Goal: Task Accomplishment & Management: Use online tool/utility

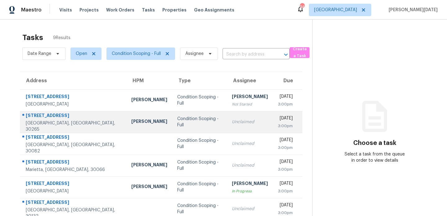
click at [240, 123] on td "Unclaimed" at bounding box center [250, 122] width 46 height 22
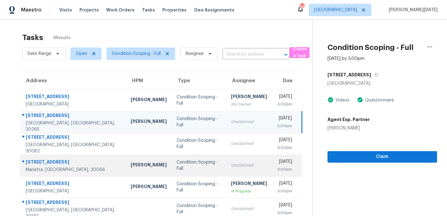
click at [231, 168] on div "Unclaimed" at bounding box center [249, 165] width 36 height 6
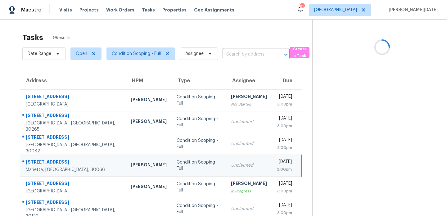
click at [272, 168] on td "Fri, Aug 22nd 2025 3:00pm" at bounding box center [287, 166] width 30 height 22
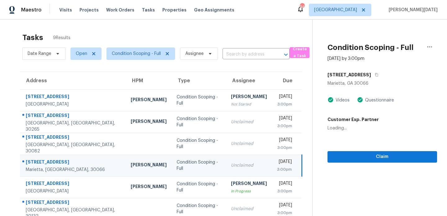
click at [277, 167] on div "3:00pm" at bounding box center [284, 169] width 15 height 6
click at [277, 166] on div "3:00pm" at bounding box center [284, 169] width 15 height 6
click at [339, 157] on span "Claim" at bounding box center [382, 157] width 100 height 8
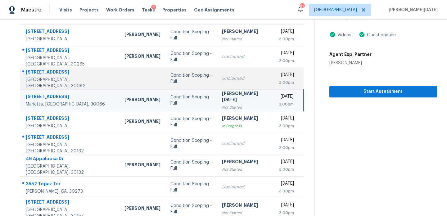
scroll to position [67, 0]
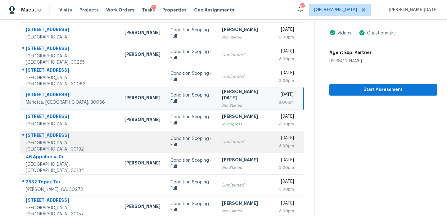
click at [217, 138] on td "Unclaimed" at bounding box center [245, 142] width 57 height 22
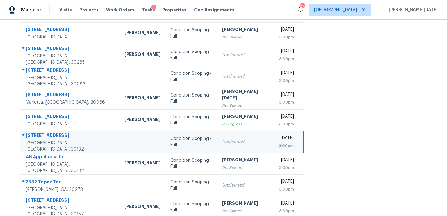
click at [217, 138] on td "Unclaimed" at bounding box center [245, 142] width 57 height 22
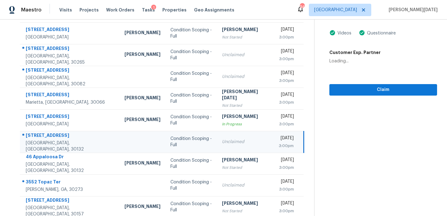
click at [217, 138] on td "Unclaimed" at bounding box center [245, 142] width 57 height 22
click at [334, 90] on span "Claim" at bounding box center [383, 90] width 98 height 8
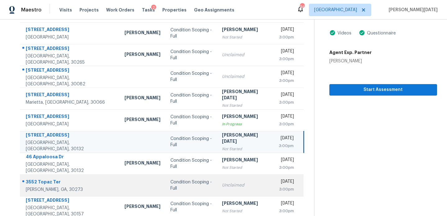
click at [232, 184] on div "Unclaimed" at bounding box center [245, 185] width 47 height 6
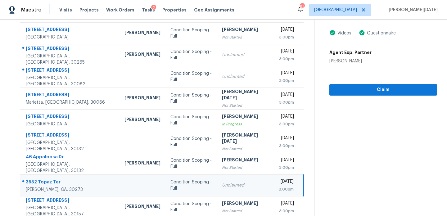
click at [232, 184] on div "Unclaimed" at bounding box center [245, 185] width 47 height 6
click at [350, 90] on span "Claim" at bounding box center [383, 90] width 98 height 8
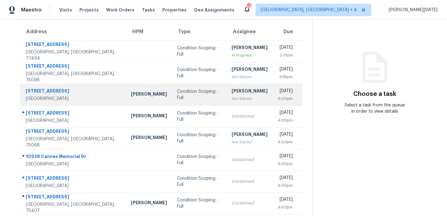
scroll to position [52, 0]
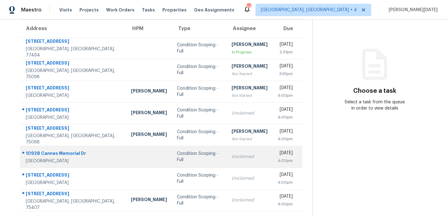
click at [227, 164] on td "Unclaimed" at bounding box center [250, 157] width 46 height 22
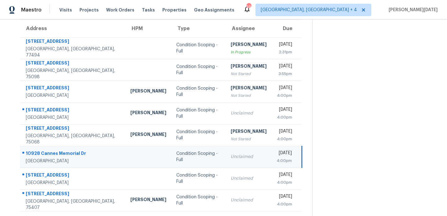
click at [245, 158] on td "Unclaimed" at bounding box center [249, 157] width 46 height 22
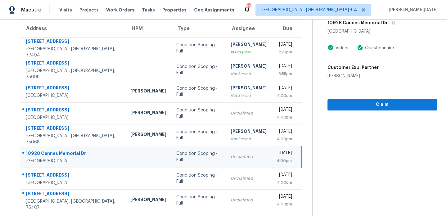
click at [245, 158] on td "Unclaimed" at bounding box center [249, 157] width 46 height 22
click at [276, 155] on div "[DATE]" at bounding box center [283, 154] width 15 height 8
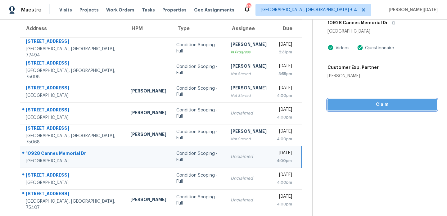
click at [341, 107] on span "Claim" at bounding box center [382, 105] width 100 height 8
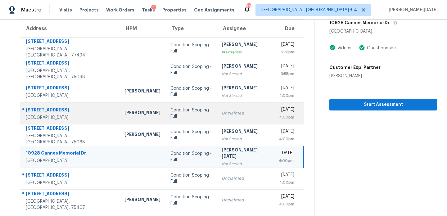
click at [222, 115] on div "Unclaimed" at bounding box center [245, 113] width 47 height 6
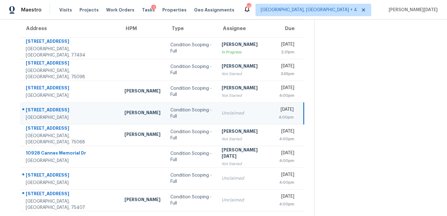
click at [222, 115] on div "Unclaimed" at bounding box center [245, 113] width 47 height 6
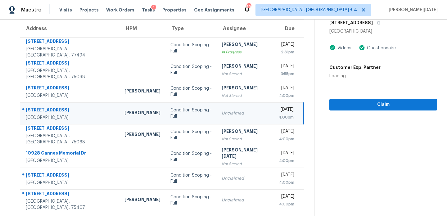
click at [278, 110] on div "[DATE]" at bounding box center [285, 110] width 15 height 8
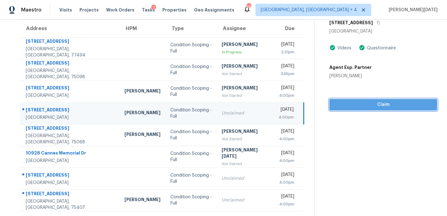
click at [339, 103] on span "Claim" at bounding box center [383, 105] width 98 height 8
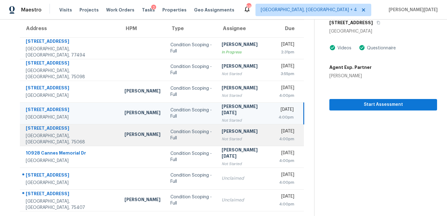
scroll to position [0, 0]
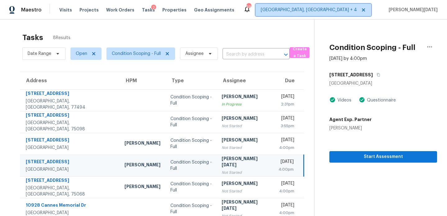
click at [357, 10] on span "Killeen, TX + 4" at bounding box center [309, 10] width 96 height 6
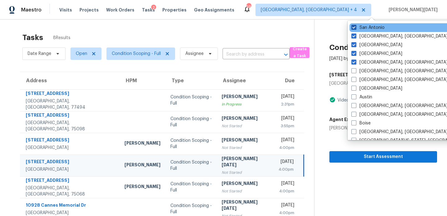
click at [370, 29] on label "San Antonio" at bounding box center [367, 28] width 33 height 6
click at [355, 29] on input "San Antonio" at bounding box center [353, 27] width 4 height 4
checkbox input "false"
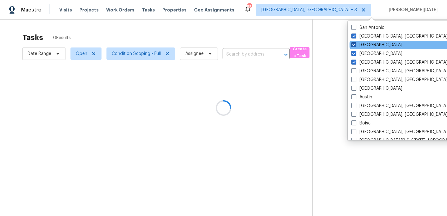
click at [368, 43] on label "Houston" at bounding box center [376, 45] width 51 height 6
click at [355, 43] on input "Houston" at bounding box center [353, 44] width 4 height 4
checkbox input "false"
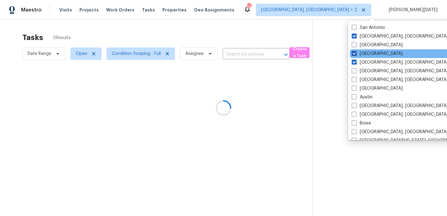
click at [367, 55] on label "Dallas" at bounding box center [377, 54] width 51 height 6
click at [356, 55] on input "Dallas" at bounding box center [354, 53] width 4 height 4
checkbox input "false"
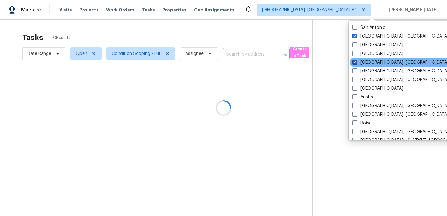
click at [366, 61] on label "Corpus Christi, TX" at bounding box center [400, 62] width 96 height 6
click at [356, 61] on input "Corpus Christi, TX" at bounding box center [354, 61] width 4 height 4
checkbox input "false"
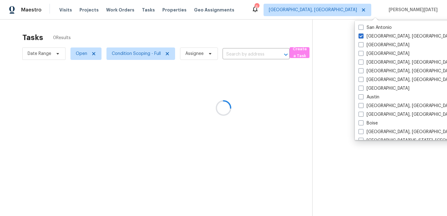
click at [208, 41] on div at bounding box center [223, 108] width 447 height 216
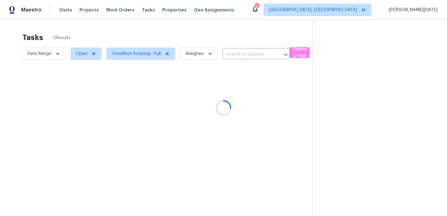
click at [135, 53] on div at bounding box center [223, 108] width 447 height 216
click at [135, 53] on span "Condition Scoping - Full" at bounding box center [136, 54] width 49 height 6
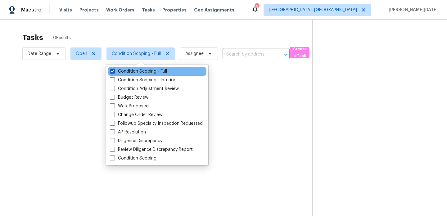
click at [134, 72] on label "Condition Scoping - Full" at bounding box center [138, 71] width 57 height 6
click at [114, 72] on input "Condition Scoping - Full" at bounding box center [112, 70] width 4 height 4
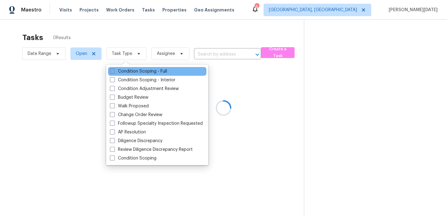
click at [134, 72] on label "Condition Scoping - Full" at bounding box center [138, 71] width 57 height 6
click at [114, 72] on input "Condition Scoping - Full" at bounding box center [112, 70] width 4 height 4
checkbox input "true"
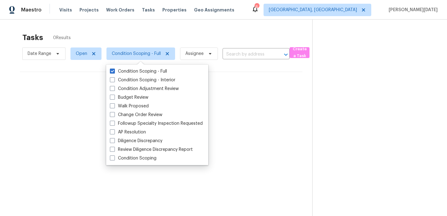
click at [183, 35] on div "Tasks 0 Results" at bounding box center [167, 37] width 290 height 16
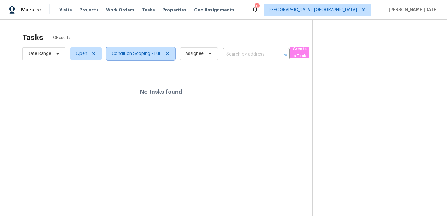
click at [141, 55] on span "Condition Scoping - Full" at bounding box center [136, 54] width 49 height 6
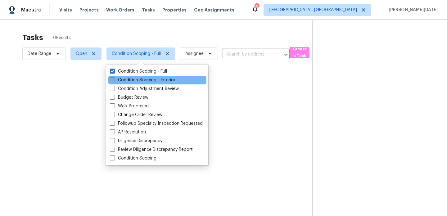
click at [137, 77] on label "Condition Scoping - Interior" at bounding box center [142, 80] width 65 height 6
click at [114, 77] on input "Condition Scoping - Interior" at bounding box center [112, 79] width 4 height 4
checkbox input "true"
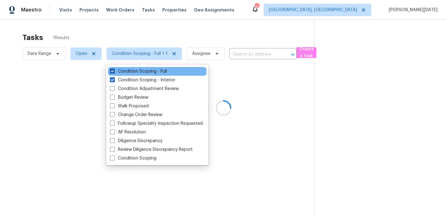
click at [141, 72] on label "Condition Scoping - Full" at bounding box center [138, 71] width 57 height 6
click at [114, 72] on input "Condition Scoping - Full" at bounding box center [112, 70] width 4 height 4
checkbox input "false"
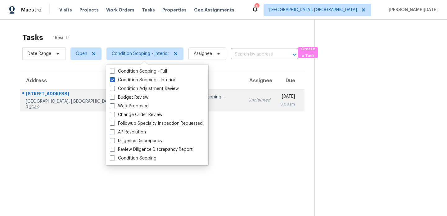
click at [243, 97] on td "Unclaimed" at bounding box center [259, 100] width 32 height 22
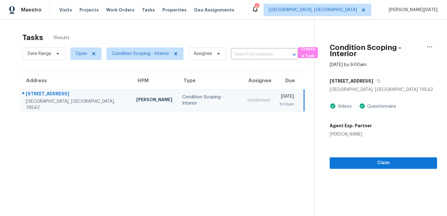
scroll to position [20, 0]
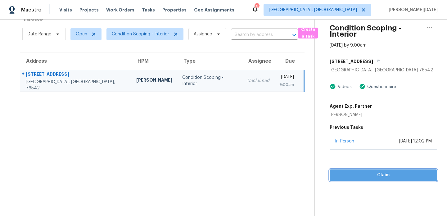
click at [346, 174] on span "Claim" at bounding box center [383, 175] width 97 height 8
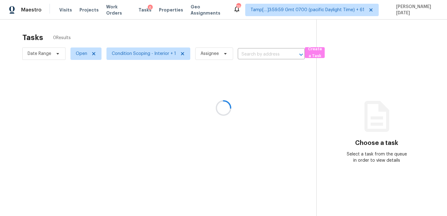
click at [253, 52] on div at bounding box center [223, 108] width 447 height 216
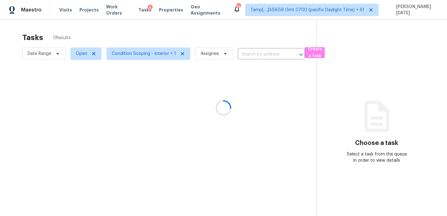
click at [253, 52] on div at bounding box center [223, 108] width 447 height 216
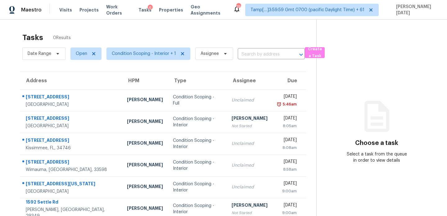
click at [253, 52] on input "text" at bounding box center [263, 55] width 50 height 10
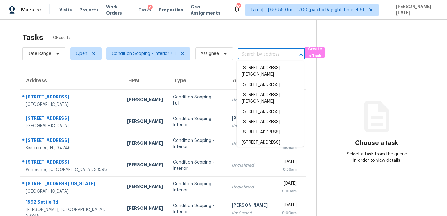
click at [253, 52] on input "text" at bounding box center [263, 55] width 50 height 10
paste input "801 Hr Dr SE, Washington, DC, 20032"
type input "801 Hr Dr SE, Washington, DC, 20032"
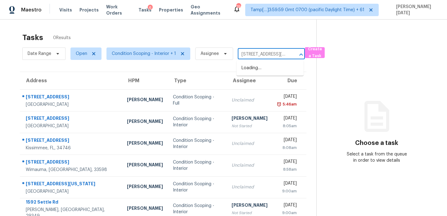
scroll to position [0, 30]
click at [263, 75] on li "801 Hr Dr SE, Washington, DC 20032" at bounding box center [269, 71] width 67 height 17
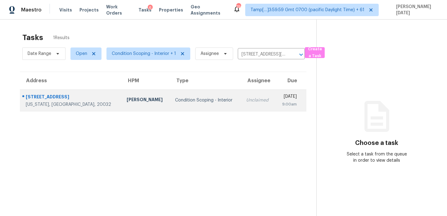
click at [246, 99] on div "Unclaimed" at bounding box center [258, 100] width 24 height 6
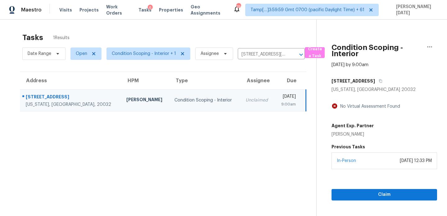
click at [243, 92] on td "Unclaimed" at bounding box center [257, 100] width 34 height 22
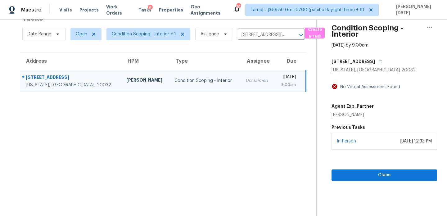
click at [330, 176] on div "Condition Scoping - Interior Aug 22nd 2025 by 9:00am 801 Hr Dr SE Washington, D…" at bounding box center [377, 90] width 120 height 181
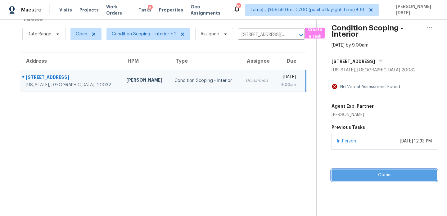
click at [358, 169] on button "Claim" at bounding box center [384, 174] width 106 height 11
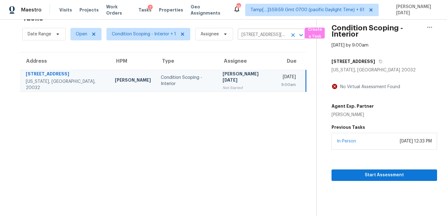
click at [251, 34] on input "801 Hr Dr SE, Washington, DC 20032" at bounding box center [263, 35] width 50 height 10
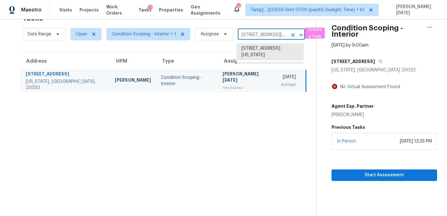
paste input "6778 Memory Ln, Cincinnati, OH, 45239"
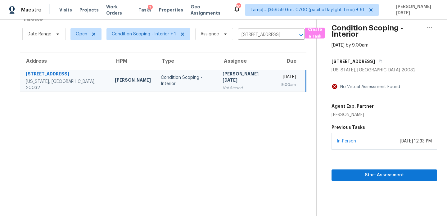
type input "801 Hr Dr SE, Washington, DC 20032"
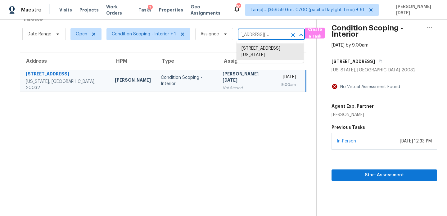
scroll to position [0, 0]
click at [291, 35] on icon "Clear" at bounding box center [293, 35] width 6 height 6
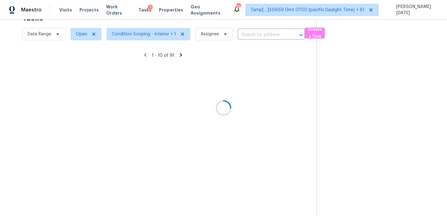
click at [250, 34] on div at bounding box center [223, 108] width 447 height 216
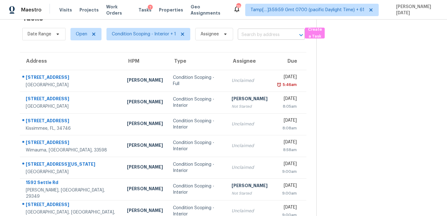
click at [251, 35] on input "text" at bounding box center [263, 35] width 50 height 10
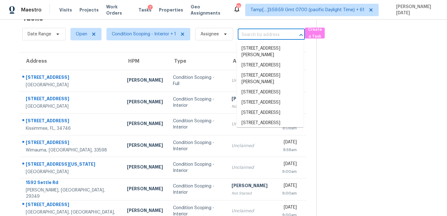
paste input "6778 Memory Ln"
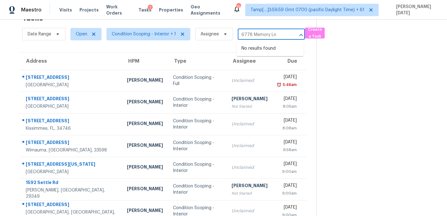
type input "6778 Memory Ln"
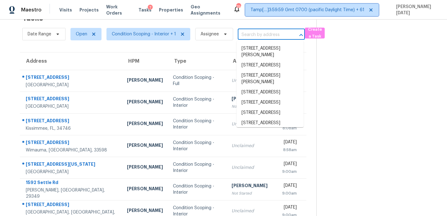
click at [373, 10] on icon at bounding box center [370, 9] width 5 height 5
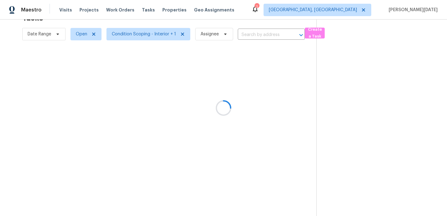
click at [377, 12] on div at bounding box center [223, 108] width 447 height 216
click at [359, 11] on div at bounding box center [223, 108] width 447 height 216
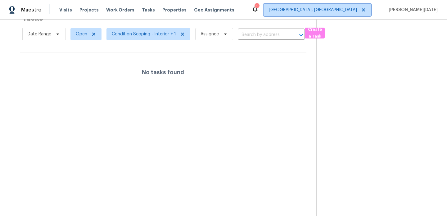
click at [357, 11] on span "[GEOGRAPHIC_DATA], [GEOGRAPHIC_DATA]" at bounding box center [313, 10] width 88 height 6
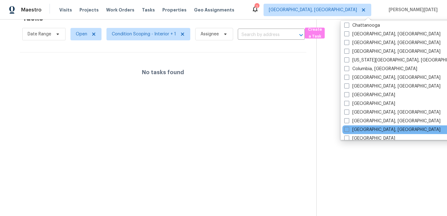
scroll to position [89, 0]
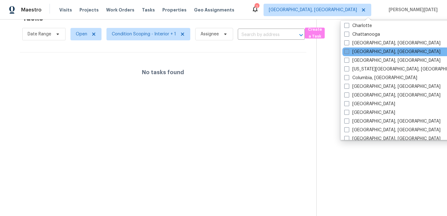
click at [362, 49] on label "Cincinnati, OH" at bounding box center [392, 52] width 96 height 6
click at [348, 49] on input "Cincinnati, OH" at bounding box center [346, 51] width 4 height 4
checkbox input "true"
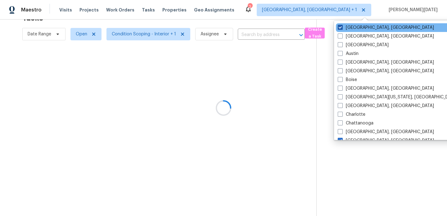
click at [353, 27] on label "[GEOGRAPHIC_DATA], [GEOGRAPHIC_DATA]" at bounding box center [386, 28] width 96 height 6
click at [342, 27] on input "[GEOGRAPHIC_DATA], [GEOGRAPHIC_DATA]" at bounding box center [340, 27] width 4 height 4
checkbox input "false"
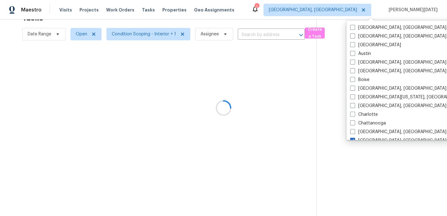
click at [240, 16] on div at bounding box center [223, 108] width 447 height 216
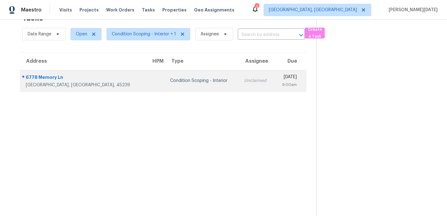
click at [239, 85] on td "Unclaimed" at bounding box center [256, 81] width 35 height 22
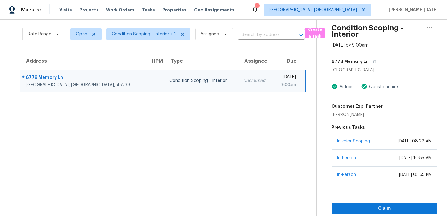
click at [238, 85] on td "Unclaimed" at bounding box center [255, 81] width 35 height 22
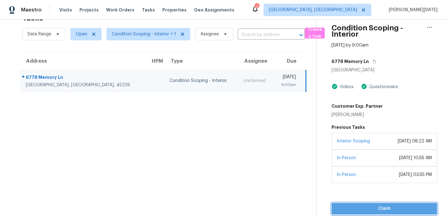
click at [344, 205] on span "Claim" at bounding box center [384, 209] width 96 height 8
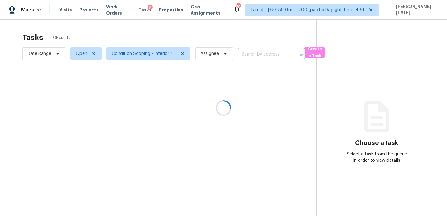
click at [242, 52] on div at bounding box center [223, 108] width 447 height 216
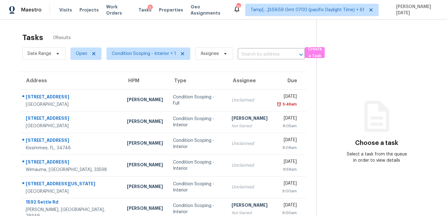
click at [242, 52] on input "text" at bounding box center [263, 55] width 50 height 10
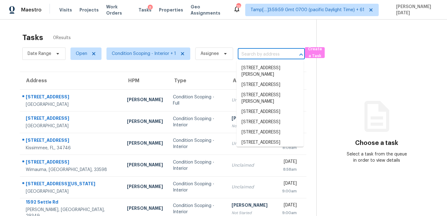
click at [242, 52] on input "text" at bounding box center [263, 55] width 50 height 10
paste input "[STREET_ADDRESS]"
type input "[STREET_ADDRESS]"
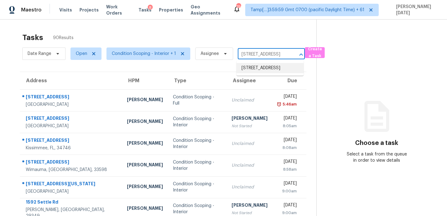
click at [258, 70] on li "[STREET_ADDRESS]" at bounding box center [269, 68] width 67 height 10
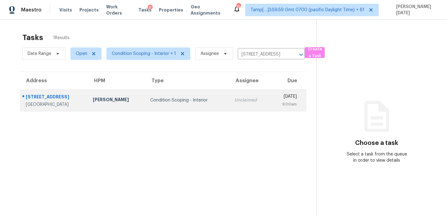
click at [235, 107] on td "Unclaimed" at bounding box center [249, 100] width 40 height 22
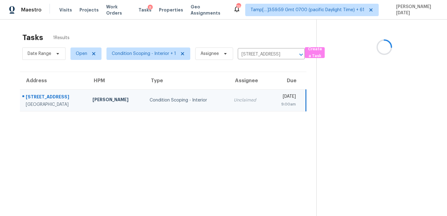
scroll to position [20, 0]
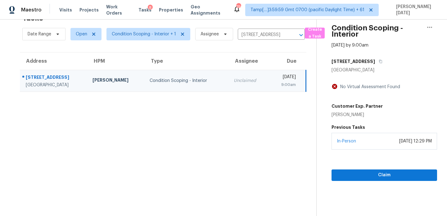
click at [341, 149] on div "In-Person [DATE] 12:29 PM" at bounding box center [384, 141] width 106 height 17
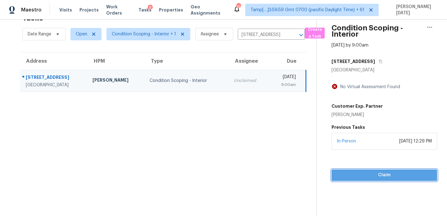
click at [340, 175] on span "Claim" at bounding box center [384, 175] width 96 height 8
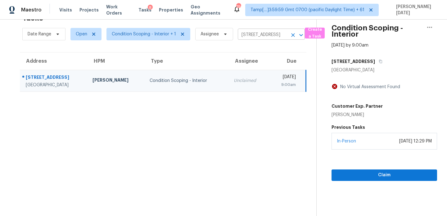
click at [252, 35] on input "[STREET_ADDRESS]" at bounding box center [263, 35] width 50 height 10
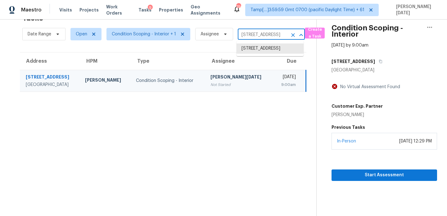
paste input "[STREET_ADDRESS][PERSON_NAME]"
type input "[STREET_ADDRESS][PERSON_NAME]"
click at [261, 48] on li "[STREET_ADDRESS][PERSON_NAME]" at bounding box center [269, 51] width 67 height 17
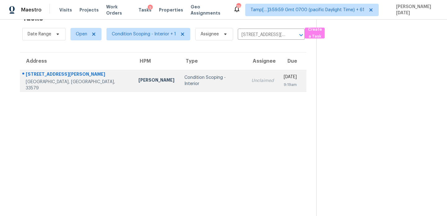
click at [279, 81] on td "[DATE] 9:19am" at bounding box center [293, 81] width 28 height 22
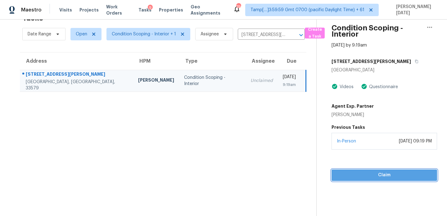
click at [339, 178] on span "Claim" at bounding box center [384, 175] width 96 height 8
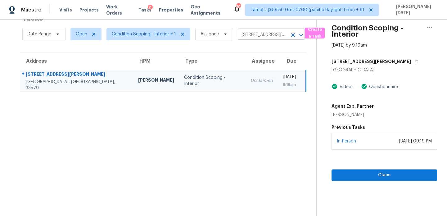
click at [245, 34] on input "[STREET_ADDRESS][PERSON_NAME]" at bounding box center [263, 35] width 50 height 10
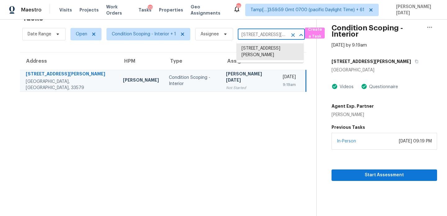
paste input "[STREET_ADDRESS]"
type input "[STREET_ADDRESS]"
click at [259, 50] on li "[STREET_ADDRESS]" at bounding box center [269, 48] width 67 height 10
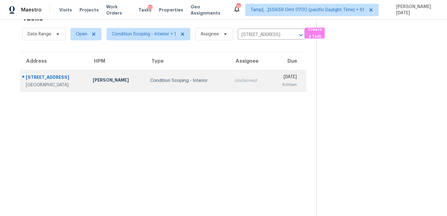
click at [270, 86] on td "[DATE] 9:00am" at bounding box center [288, 81] width 37 height 22
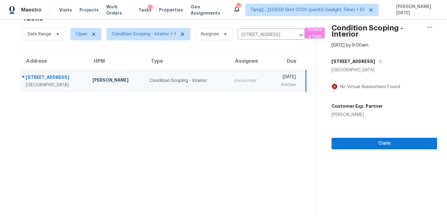
click at [277, 85] on div "9:00am" at bounding box center [285, 85] width 22 height 6
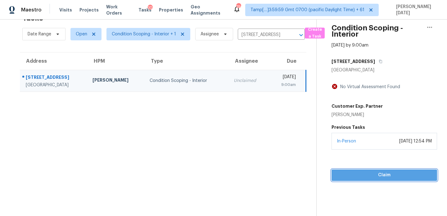
click at [344, 173] on span "Claim" at bounding box center [384, 175] width 96 height 8
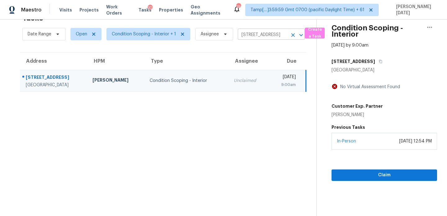
click at [246, 36] on input "[STREET_ADDRESS]" at bounding box center [263, 35] width 50 height 10
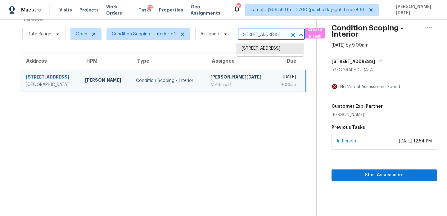
paste input "[STREET_ADDRESS]"
type input "[STREET_ADDRESS]"
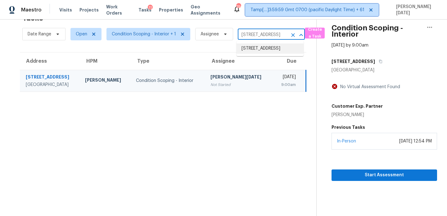
click at [373, 8] on icon at bounding box center [370, 9] width 5 height 5
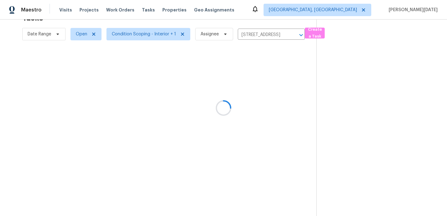
click at [367, 7] on div at bounding box center [223, 108] width 447 height 216
click at [367, 8] on div at bounding box center [223, 108] width 447 height 216
click at [153, 32] on div at bounding box center [223, 108] width 447 height 216
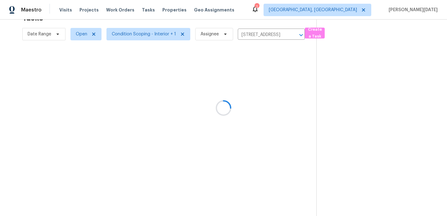
click at [153, 32] on div at bounding box center [223, 108] width 447 height 216
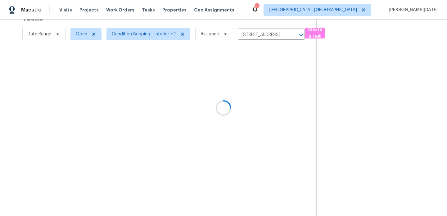
click at [349, 11] on div at bounding box center [223, 108] width 447 height 216
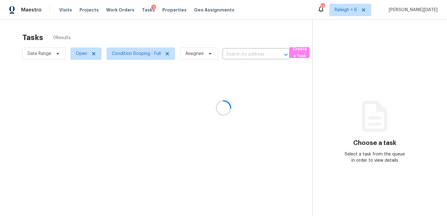
click at [124, 57] on div at bounding box center [223, 108] width 447 height 216
click at [140, 50] on div at bounding box center [223, 108] width 447 height 216
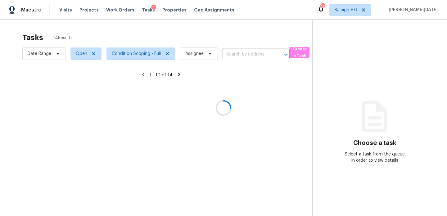
click at [137, 55] on div at bounding box center [223, 108] width 447 height 216
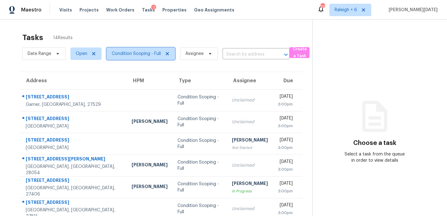
click at [136, 52] on span "Condition Scoping - Full" at bounding box center [136, 54] width 49 height 6
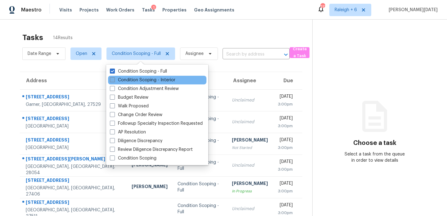
click at [131, 79] on label "Condition Scoping - Interior" at bounding box center [142, 80] width 65 height 6
click at [114, 79] on input "Condition Scoping - Interior" at bounding box center [112, 79] width 4 height 4
checkbox input "true"
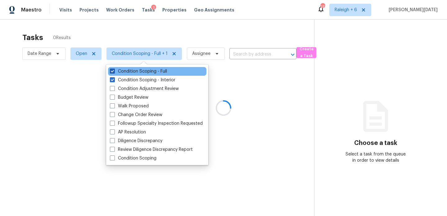
click at [133, 72] on label "Condition Scoping - Full" at bounding box center [138, 71] width 57 height 6
click at [114, 72] on input "Condition Scoping - Full" at bounding box center [112, 70] width 4 height 4
checkbox input "false"
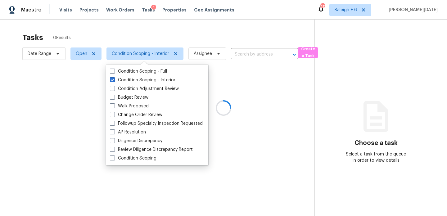
click at [187, 40] on div at bounding box center [223, 108] width 447 height 216
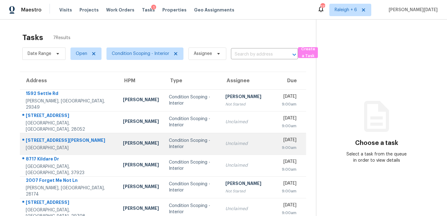
scroll to position [30, 0]
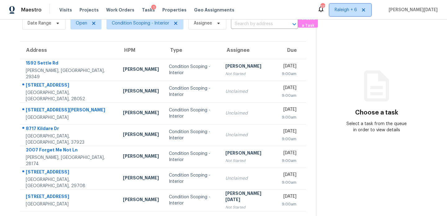
click at [357, 12] on span "Raleigh + 6" at bounding box center [346, 10] width 22 height 6
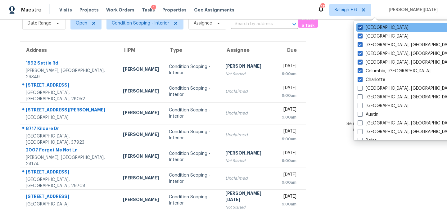
click at [370, 27] on label "Raleigh" at bounding box center [382, 28] width 51 height 6
click at [362, 27] on input "Raleigh" at bounding box center [359, 27] width 4 height 4
checkbox input "false"
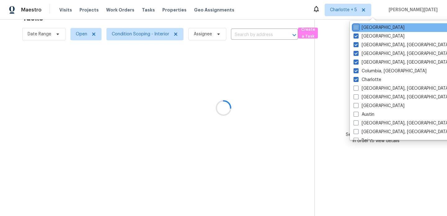
scroll to position [20, 0]
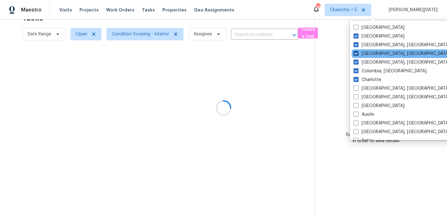
click at [374, 51] on label "Greenville, SC" at bounding box center [401, 54] width 96 height 6
click at [357, 51] on input "Greenville, SC" at bounding box center [355, 53] width 4 height 4
checkbox input "false"
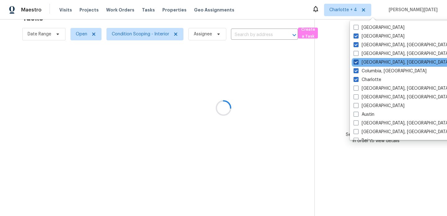
click at [372, 63] on label "Greensboro, NC" at bounding box center [401, 62] width 96 height 6
click at [357, 63] on input "Greensboro, NC" at bounding box center [355, 61] width 4 height 4
checkbox input "false"
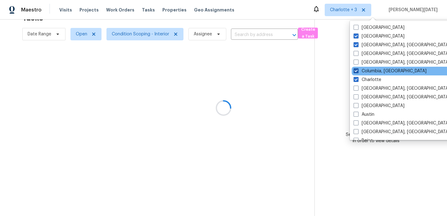
click at [370, 71] on label "Columbia, SC" at bounding box center [389, 71] width 73 height 6
click at [357, 71] on input "Columbia, SC" at bounding box center [355, 70] width 4 height 4
checkbox input "false"
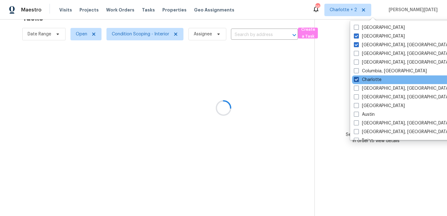
click at [368, 77] on label "Charlotte" at bounding box center [368, 80] width 28 height 6
click at [358, 77] on input "Charlotte" at bounding box center [356, 79] width 4 height 4
checkbox input "false"
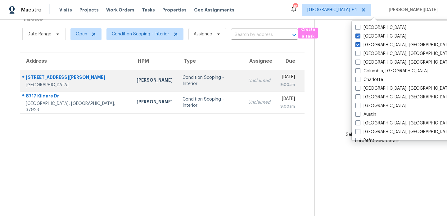
click at [177, 71] on td "Condition Scoping - Interior" at bounding box center [209, 81] width 65 height 22
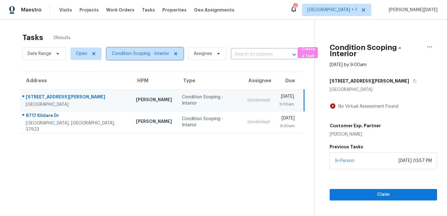
click at [141, 60] on span "Condition Scoping - Interior" at bounding box center [144, 53] width 77 height 12
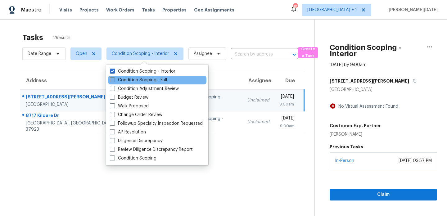
click at [139, 81] on label "Condition Scoping - Full" at bounding box center [138, 80] width 57 height 6
click at [114, 81] on input "Condition Scoping - Full" at bounding box center [112, 79] width 4 height 4
checkbox input "true"
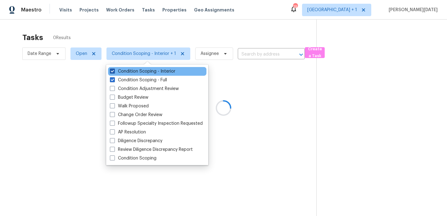
click at [142, 73] on label "Condition Scoping - Interior" at bounding box center [142, 71] width 65 height 6
click at [114, 72] on input "Condition Scoping - Interior" at bounding box center [112, 70] width 4 height 4
checkbox input "false"
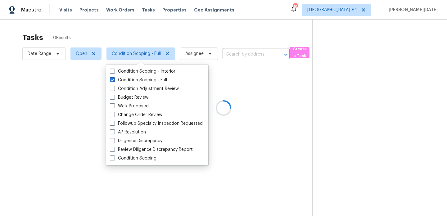
click at [202, 38] on div at bounding box center [223, 108] width 447 height 216
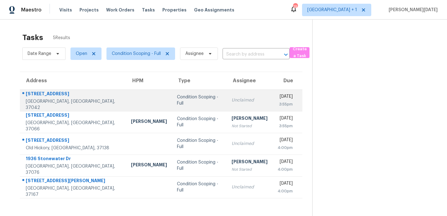
click at [227, 104] on td "Unclaimed" at bounding box center [250, 100] width 46 height 22
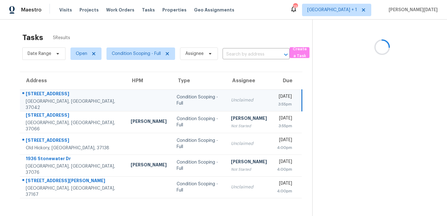
click at [226, 104] on td "Unclaimed" at bounding box center [249, 100] width 46 height 22
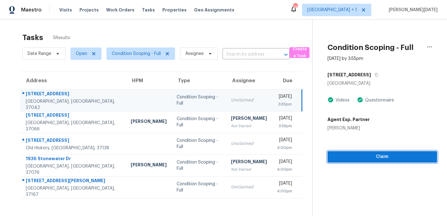
click at [339, 153] on span "Claim" at bounding box center [382, 157] width 100 height 8
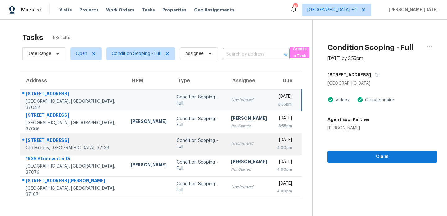
click at [272, 152] on td "Fri, Aug 22nd 2025 4:00pm" at bounding box center [287, 144] width 30 height 22
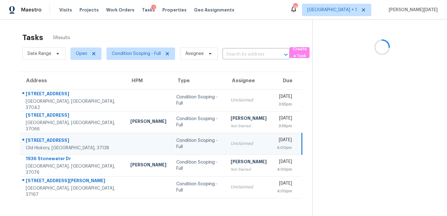
click at [276, 146] on div "4:00pm" at bounding box center [283, 148] width 15 height 6
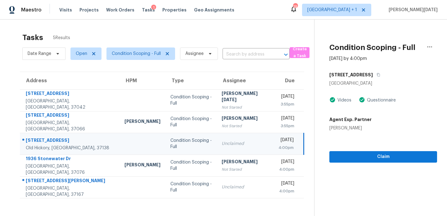
click at [278, 146] on div "4:00pm" at bounding box center [285, 148] width 15 height 6
click at [338, 155] on span "Claim" at bounding box center [383, 157] width 98 height 8
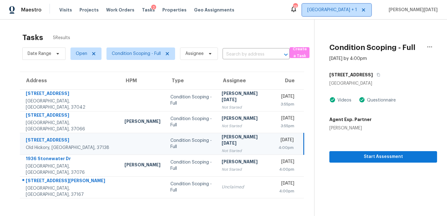
click at [357, 11] on span "Nashville + 1" at bounding box center [332, 10] width 50 height 6
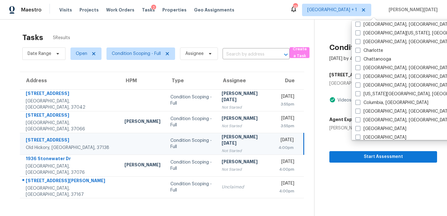
scroll to position [82, 0]
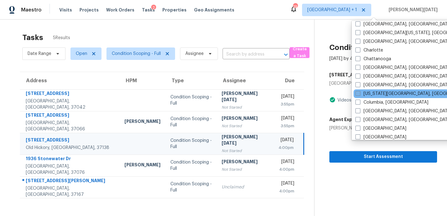
click at [370, 92] on label "Colorado Springs, CO" at bounding box center [414, 94] width 119 height 6
click at [359, 92] on input "Colorado Springs, CO" at bounding box center [357, 93] width 4 height 4
checkbox input "true"
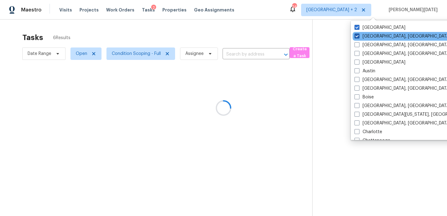
click at [373, 36] on label "Knoxville, TN" at bounding box center [402, 36] width 96 height 6
click at [358, 36] on input "Knoxville, TN" at bounding box center [356, 35] width 4 height 4
checkbox input "false"
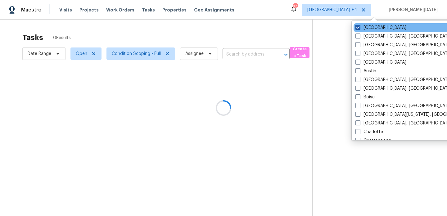
click at [371, 26] on label "Nashville" at bounding box center [380, 28] width 51 height 6
click at [359, 26] on input "Nashville" at bounding box center [357, 27] width 4 height 4
checkbox input "false"
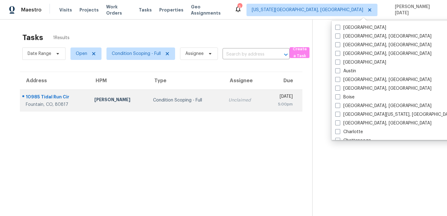
click at [223, 108] on td "Unclaimed" at bounding box center [243, 100] width 41 height 22
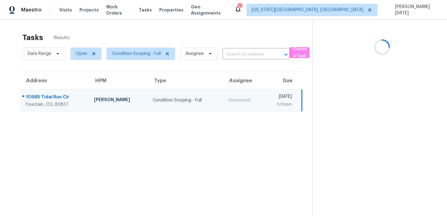
click at [235, 102] on td "Unclaimed" at bounding box center [243, 100] width 41 height 22
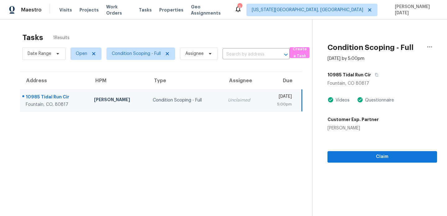
scroll to position [20, 0]
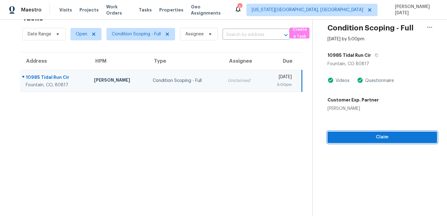
click at [356, 137] on span "Claim" at bounding box center [382, 137] width 100 height 8
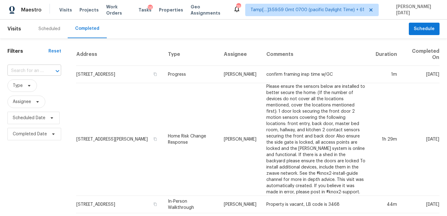
click at [40, 75] on input "text" at bounding box center [25, 71] width 36 height 10
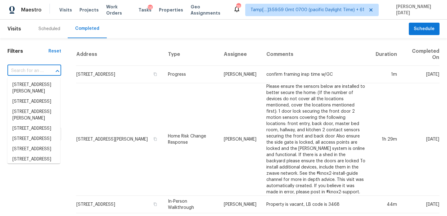
paste input "9006 Bellgrove Ct, Killeen, TX, 76542"
type input "9006 Bellgrove Ct, Killeen, TX, 76542"
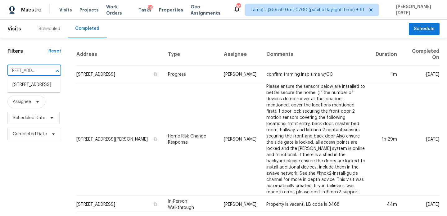
click at [39, 84] on li "9006 Bellgrove Ct, Killeen, TX 76542" at bounding box center [33, 85] width 53 height 10
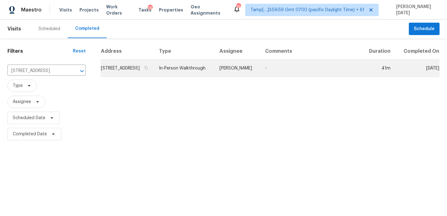
click at [177, 75] on td "In-Person Walkthrough" at bounding box center [184, 68] width 61 height 17
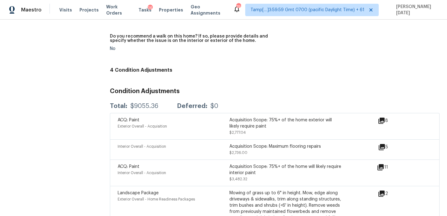
scroll to position [1508, 0]
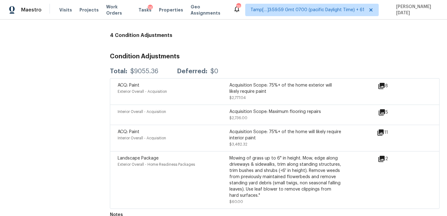
click at [213, 135] on div "Interior Overall - Acquisition" at bounding box center [174, 138] width 112 height 6
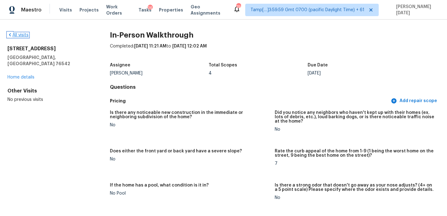
click at [15, 34] on link "All visits" at bounding box center [17, 35] width 21 height 4
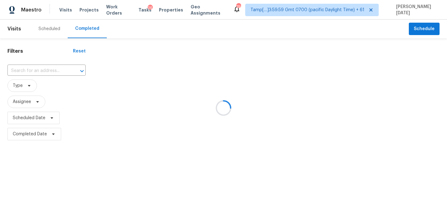
click at [46, 70] on div at bounding box center [223, 108] width 447 height 216
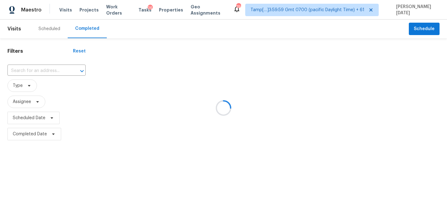
click at [70, 70] on div at bounding box center [78, 71] width 16 height 9
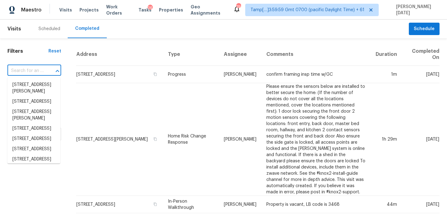
click at [46, 70] on div at bounding box center [53, 71] width 16 height 9
paste input "801 Hr Dr SE, Washington, DC, 20032"
type input "801 Hr Dr SE, Washington, DC, 20032"
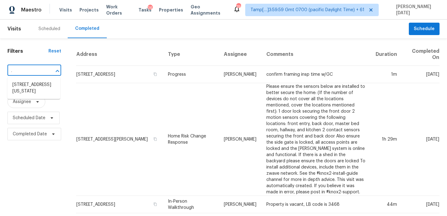
click at [41, 87] on li "801 Hr Dr SE, Washington, DC 20032" at bounding box center [33, 88] width 53 height 17
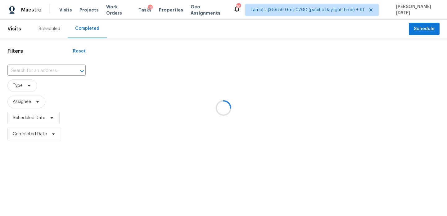
type input "801 Hr Dr SE, Washington, DC 20032"
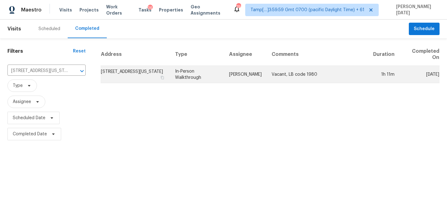
click at [170, 73] on td "801 Hr Dr SE, Washington, DC 20032" at bounding box center [136, 74] width 70 height 17
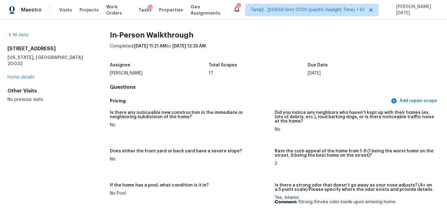
click at [25, 32] on div "All visits" at bounding box center [48, 35] width 83 height 6
click at [29, 35] on div "All visits" at bounding box center [48, 35] width 83 height 6
click at [20, 35] on link "All visits" at bounding box center [17, 35] width 21 height 4
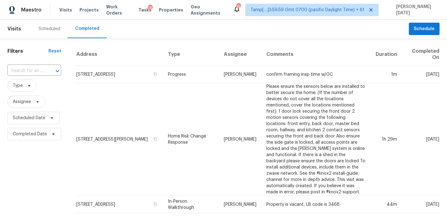
click at [38, 76] on div "​" at bounding box center [34, 70] width 54 height 13
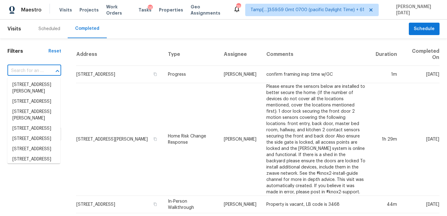
paste input "6778 Memory Ln, Cincinnati, OH, 45239"
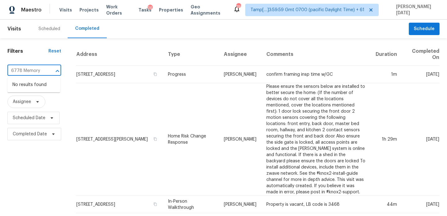
type input "6778 Memory"
click at [32, 71] on input "text" at bounding box center [25, 71] width 36 height 10
paste input "[STREET_ADDRESS]"
type input "[STREET_ADDRESS]"
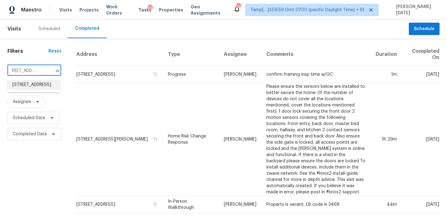
click at [34, 90] on li "[STREET_ADDRESS]" at bounding box center [33, 85] width 53 height 10
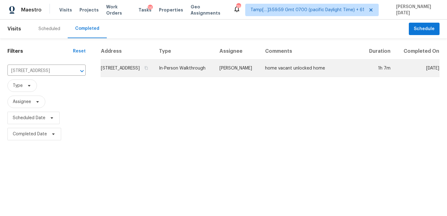
click at [187, 71] on td "In-Person Walkthrough" at bounding box center [184, 68] width 61 height 17
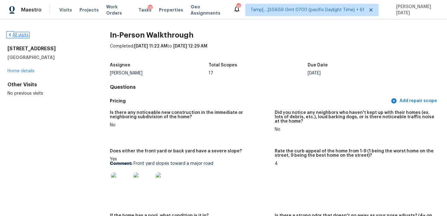
click at [22, 35] on link "All visits" at bounding box center [17, 35] width 21 height 4
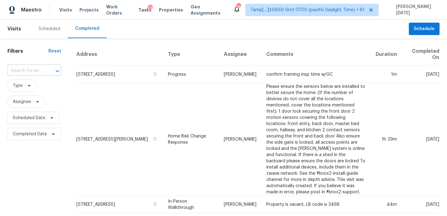
click at [20, 67] on input "text" at bounding box center [25, 71] width 36 height 10
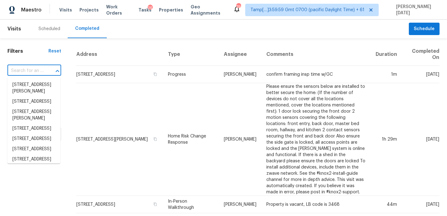
paste input "[STREET_ADDRESS][PERSON_NAME]"
type input "[STREET_ADDRESS][PERSON_NAME]"
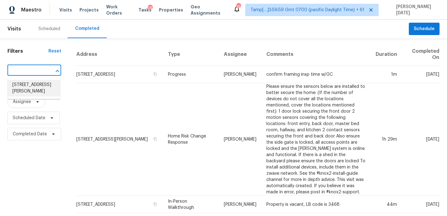
click at [30, 87] on li "[STREET_ADDRESS][PERSON_NAME]" at bounding box center [33, 88] width 53 height 17
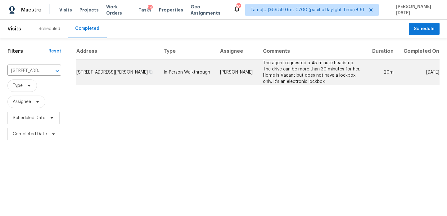
click at [172, 72] on td "In-Person Walkthrough" at bounding box center [187, 73] width 57 height 26
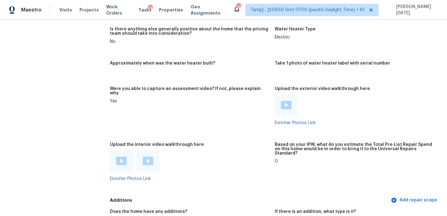
scroll to position [1040, 0]
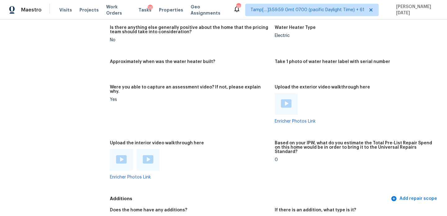
click at [150, 155] on img at bounding box center [148, 159] width 11 height 8
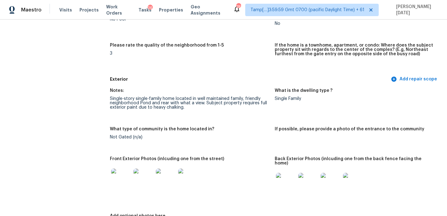
scroll to position [213, 0]
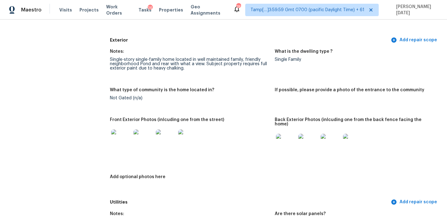
click at [145, 139] on img at bounding box center [143, 139] width 20 height 20
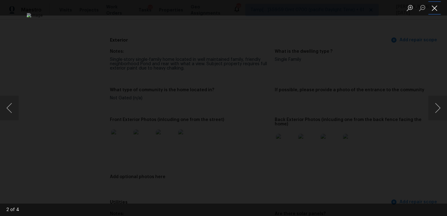
click at [436, 8] on button "Close lightbox" at bounding box center [434, 7] width 12 height 11
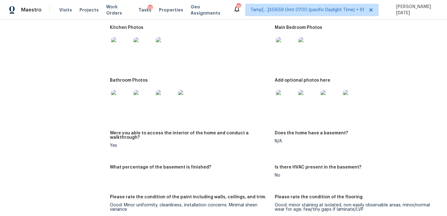
scroll to position [694, 0]
click at [285, 97] on img at bounding box center [286, 101] width 20 height 20
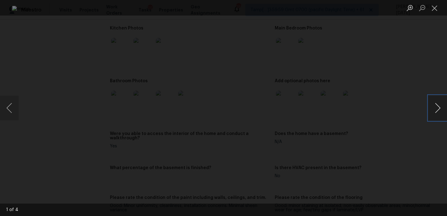
click at [438, 112] on button "Next image" at bounding box center [437, 108] width 19 height 25
click at [435, 10] on button "Close lightbox" at bounding box center [434, 7] width 12 height 11
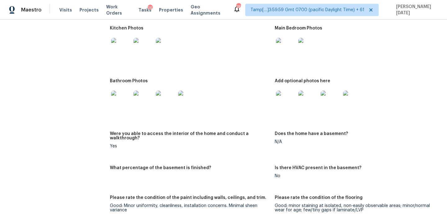
click at [284, 50] on img at bounding box center [286, 48] width 20 height 20
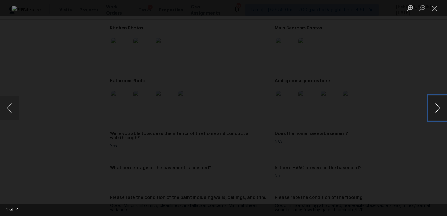
click at [435, 112] on button "Next image" at bounding box center [437, 108] width 19 height 25
click at [434, 6] on button "Close lightbox" at bounding box center [434, 7] width 12 height 11
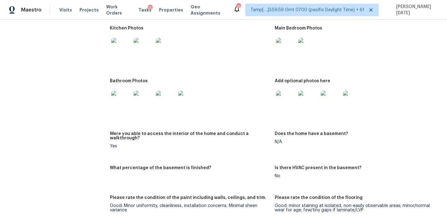
scroll to position [0, 0]
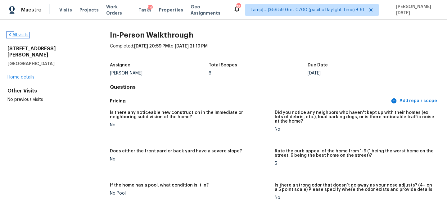
click at [21, 34] on link "All visits" at bounding box center [17, 35] width 21 height 4
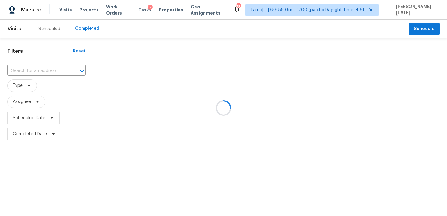
click at [39, 75] on div at bounding box center [223, 108] width 447 height 216
click at [70, 70] on div at bounding box center [78, 71] width 16 height 9
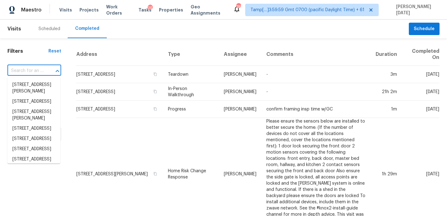
click at [51, 70] on div at bounding box center [53, 71] width 16 height 9
paste input "201 Saskatoon Way, Holly Springs, NC, 27540"
type input "201 Saskatoon Way, Holly Springs, NC, 27540"
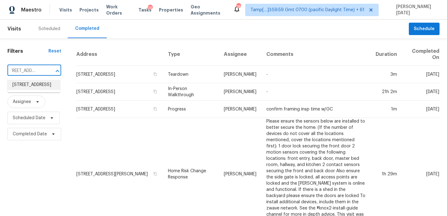
click at [38, 90] on li "201 Saskatoon Way, Holly Springs, NC 27540" at bounding box center [33, 85] width 53 height 10
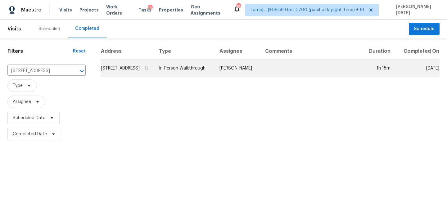
click at [154, 74] on td "201 Saskatoon Way, Holly Springs, NC 27540" at bounding box center [127, 68] width 53 height 17
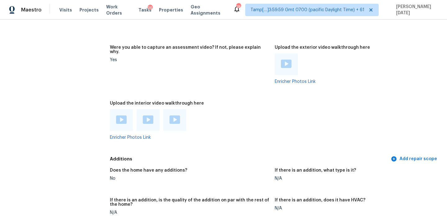
scroll to position [1385, 0]
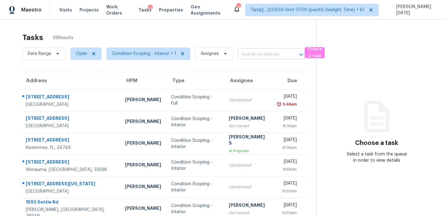
click at [241, 54] on input "text" at bounding box center [263, 55] width 50 height 10
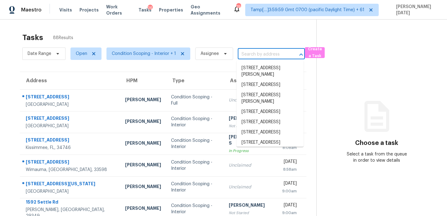
paste input "[STREET_ADDRESS]"
type input "[STREET_ADDRESS]"
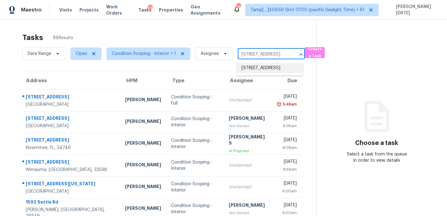
click at [257, 69] on li "[STREET_ADDRESS]" at bounding box center [269, 68] width 67 height 10
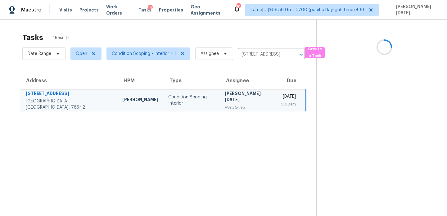
click at [281, 95] on div "[DATE]" at bounding box center [288, 97] width 15 height 8
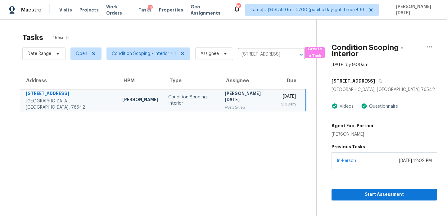
scroll to position [20, 0]
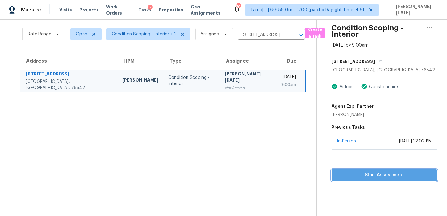
click at [340, 180] on button "Start Assessment" at bounding box center [384, 174] width 106 height 11
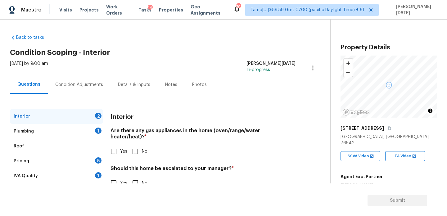
click at [80, 85] on div "Condition Adjustments" at bounding box center [79, 85] width 48 height 6
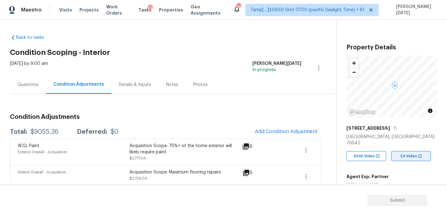
scroll to position [158, 0]
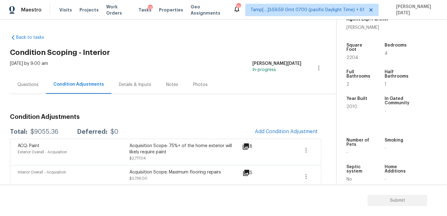
click at [31, 93] on div "Questions" at bounding box center [28, 84] width 36 height 18
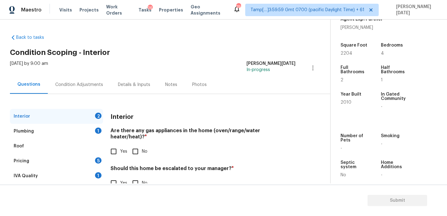
scroll to position [17, 0]
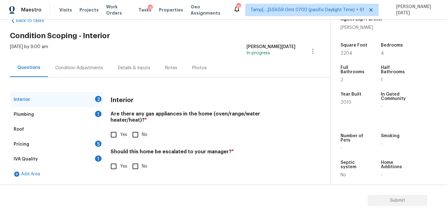
click at [86, 109] on div "Plumbing 1" at bounding box center [56, 114] width 93 height 15
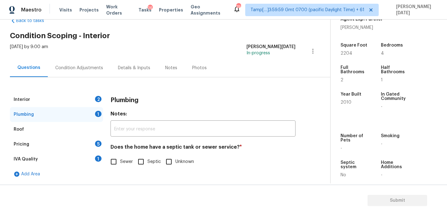
click at [141, 160] on input "Septic" at bounding box center [140, 161] width 13 height 13
checkbox input "true"
click at [92, 99] on div "Interior 2" at bounding box center [56, 99] width 93 height 15
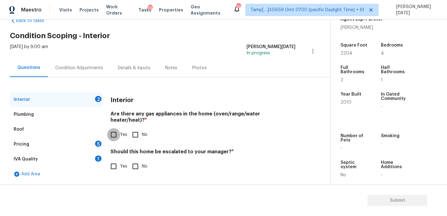
click at [116, 131] on input "Yes" at bounding box center [113, 134] width 13 height 13
checkbox input "true"
click at [139, 171] on div "Interior Are there any gas appliances in the home (oven/range/water heater/heat…" at bounding box center [202, 136] width 185 height 88
click at [137, 164] on input "No" at bounding box center [135, 166] width 13 height 13
checkbox input "true"
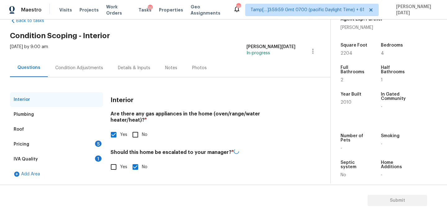
click at [92, 146] on div "Pricing 5" at bounding box center [56, 144] width 93 height 15
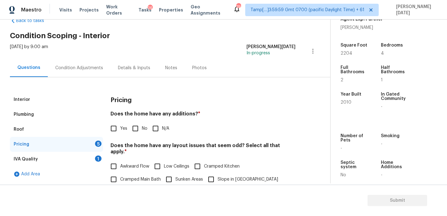
click at [130, 127] on input "No" at bounding box center [135, 128] width 13 height 13
checkbox input "true"
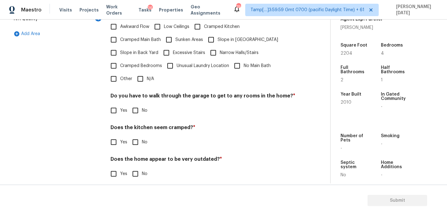
scroll to position [156, 0]
click at [144, 75] on input "N/A" at bounding box center [140, 78] width 13 height 13
checkbox input "true"
click at [138, 107] on input "No" at bounding box center [135, 111] width 13 height 13
checkbox input "true"
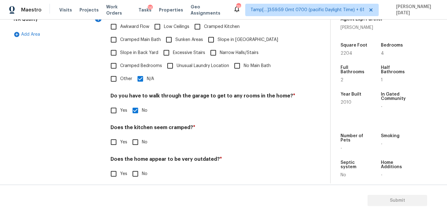
click at [138, 136] on input "No" at bounding box center [135, 142] width 13 height 13
checkbox input "true"
click at [138, 173] on input "No" at bounding box center [135, 174] width 13 height 13
checkbox input "true"
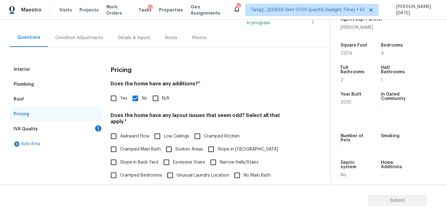
click at [94, 128] on div "IVA Quality 1" at bounding box center [56, 129] width 93 height 15
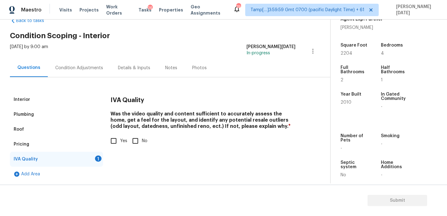
scroll to position [17, 0]
click at [121, 144] on label "Yes" at bounding box center [117, 140] width 20 height 13
click at [120, 144] on input "Yes" at bounding box center [113, 140] width 13 height 13
checkbox input "true"
click at [85, 66] on div "Condition Adjustments" at bounding box center [79, 68] width 48 height 6
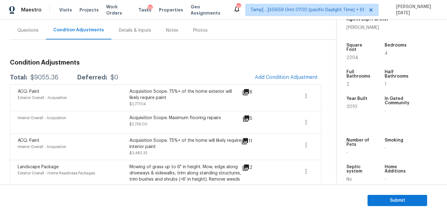
scroll to position [30, 0]
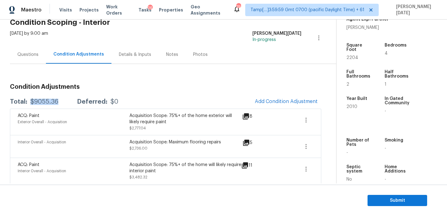
drag, startPoint x: 30, startPoint y: 100, endPoint x: 61, endPoint y: 100, distance: 30.1
click at [61, 100] on div "Total: $9055.36 Deferred: $0" at bounding box center [64, 102] width 108 height 6
copy div "$9055.36"
click at [285, 105] on button "Add Condition Adjustment" at bounding box center [286, 101] width 70 height 13
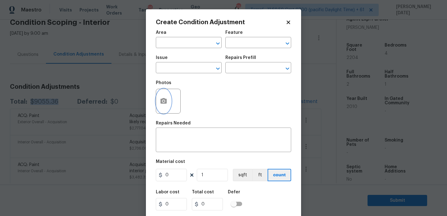
click at [167, 101] on button "button" at bounding box center [163, 101] width 15 height 24
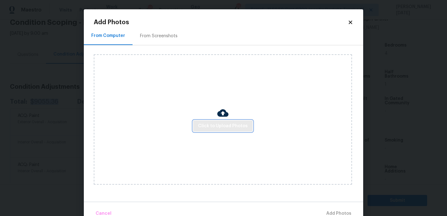
click at [234, 124] on span "Click to Upload Photos" at bounding box center [223, 126] width 50 height 8
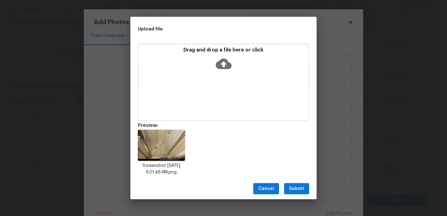
click at [298, 190] on span "Submit" at bounding box center [296, 189] width 15 height 8
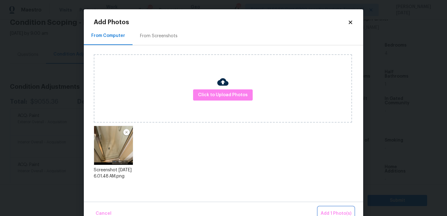
click at [332, 211] on span "Add 1 Photo(s)" at bounding box center [336, 214] width 31 height 8
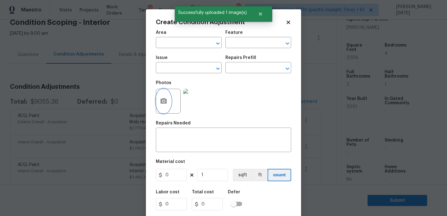
click at [164, 106] on button "button" at bounding box center [163, 101] width 15 height 24
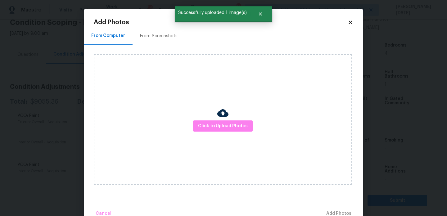
click at [218, 119] on div at bounding box center [222, 113] width 11 height 13
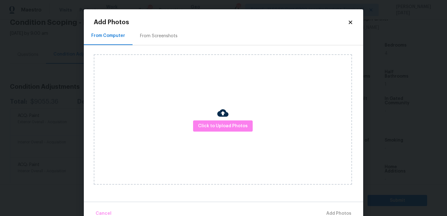
click at [218, 119] on div at bounding box center [222, 113] width 11 height 13
click at [227, 128] on span "Click to Upload Photos" at bounding box center [223, 126] width 50 height 8
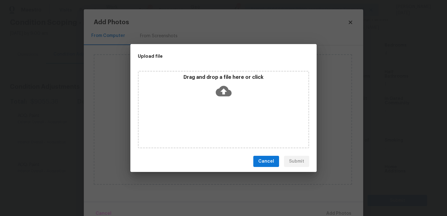
click at [227, 128] on div "Drag and drop a file here or click" at bounding box center [223, 110] width 171 height 78
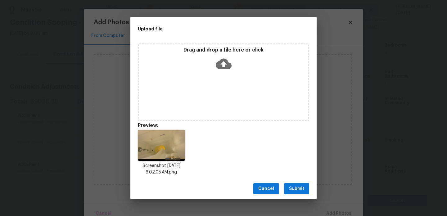
click at [299, 185] on span "Submit" at bounding box center [296, 189] width 15 height 8
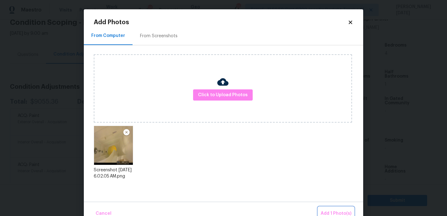
click at [331, 210] on span "Add 1 Photo(s)" at bounding box center [336, 214] width 31 height 8
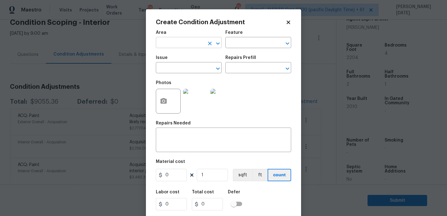
click at [167, 47] on input "text" at bounding box center [180, 43] width 48 height 10
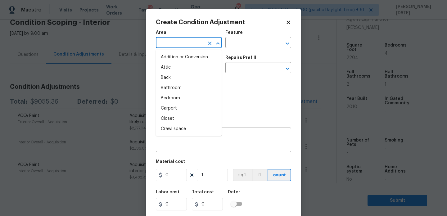
click at [167, 47] on input "text" at bounding box center [180, 43] width 48 height 10
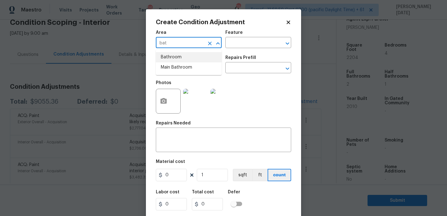
click at [173, 61] on li "Bathroom" at bounding box center [189, 57] width 66 height 10
type input "Bathroom"
click at [173, 70] on input "text" at bounding box center [180, 69] width 48 height 10
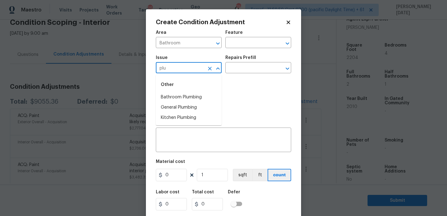
click at [182, 92] on div "Other" at bounding box center [189, 84] width 66 height 15
click at [184, 94] on li "Bathroom Plumbing" at bounding box center [189, 97] width 66 height 10
type input "Bathroom Plumbing"
click at [236, 68] on input "text" at bounding box center [249, 69] width 48 height 10
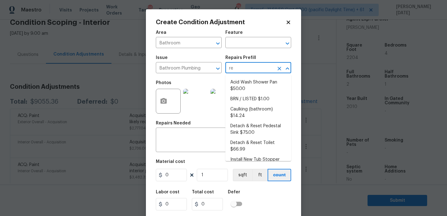
type input "ref"
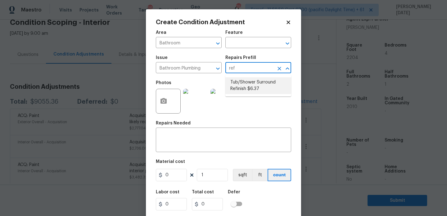
click at [245, 86] on li "Tub/Shower Surround Refinish $6.37" at bounding box center [258, 85] width 66 height 17
type input "Plumbing"
type textarea "Prep, mask, clean and refinish the tub/shower tile surround both all sides ensu…"
type input "6.37"
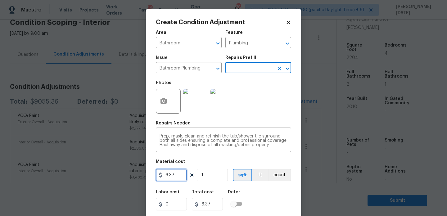
drag, startPoint x: 179, startPoint y: 171, endPoint x: 142, endPoint y: 171, distance: 36.9
click at [142, 171] on div "Create Condition Adjustment Area Bathroom ​ Feature Plumbing ​ Issue Bathroom P…" at bounding box center [223, 108] width 447 height 216
type input "350"
click at [265, 118] on div "Area Bathroom ​ Feature Plumbing ​ Issue Bathroom Plumbing ​ Repairs Prefill ​ …" at bounding box center [223, 129] width 135 height 205
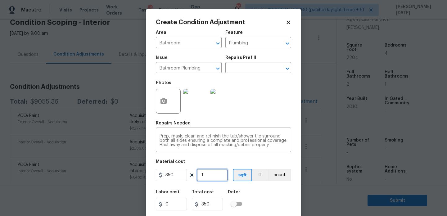
click at [221, 178] on input "1" at bounding box center [212, 175] width 31 height 12
type input "0"
type input "2"
type input "700"
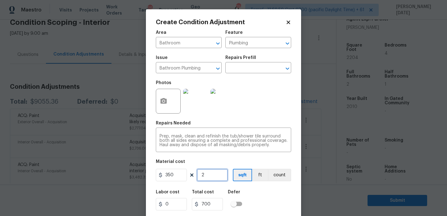
type input "2"
click at [245, 106] on div "Photos" at bounding box center [223, 97] width 135 height 40
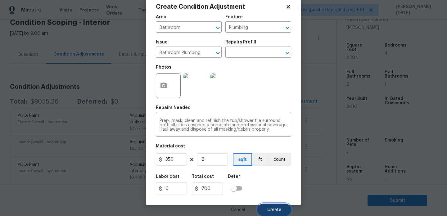
click at [273, 209] on span "Create" at bounding box center [274, 210] width 14 height 5
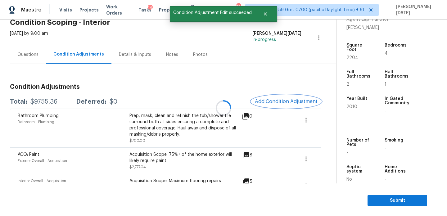
scroll to position [0, 0]
drag, startPoint x: 30, startPoint y: 101, endPoint x: 60, endPoint y: 101, distance: 29.8
click at [60, 101] on div "Total: $9755.36 Deferred: $0" at bounding box center [63, 102] width 107 height 6
copy div "$9755.36"
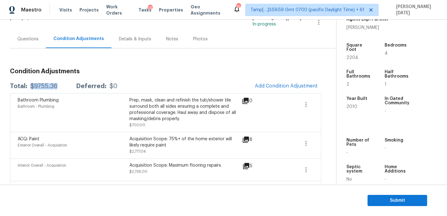
scroll to position [43, 0]
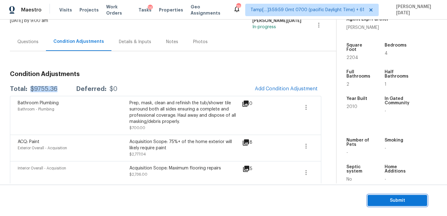
click at [385, 200] on span "Submit" at bounding box center [397, 201] width 50 height 8
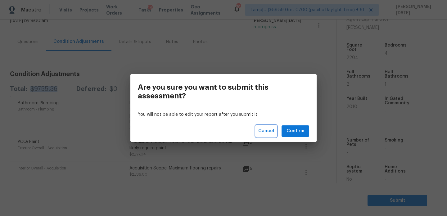
click at [264, 130] on span "Cancel" at bounding box center [266, 131] width 16 height 8
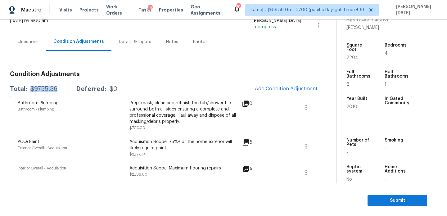
click at [42, 42] on div "Questions" at bounding box center [28, 42] width 36 height 18
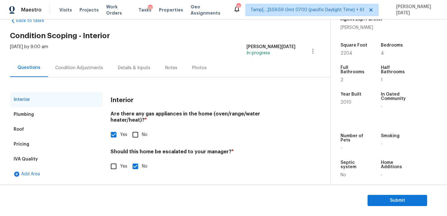
scroll to position [17, 0]
click at [41, 113] on div "Plumbing" at bounding box center [56, 114] width 93 height 15
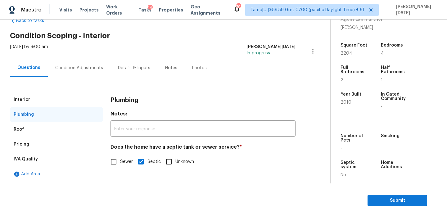
click at [63, 71] on div "Condition Adjustments" at bounding box center [79, 68] width 63 height 18
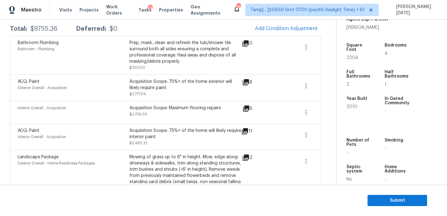
scroll to position [104, 0]
click at [380, 198] on span "Submit" at bounding box center [397, 201] width 50 height 8
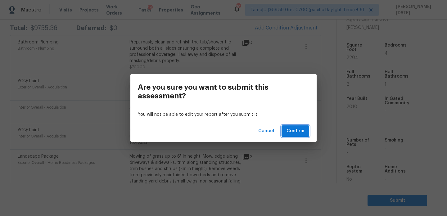
click at [300, 135] on button "Confirm" at bounding box center [295, 130] width 28 height 11
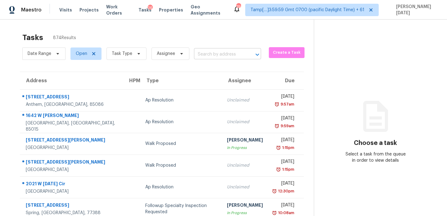
click at [204, 52] on input "text" at bounding box center [219, 55] width 50 height 10
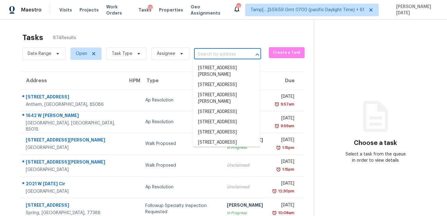
paste input "605 Waterfront Dr, Colonial Heights, VA, 23834"
type input "605 Waterfront Dr, Colonial Heights, VA, 23834"
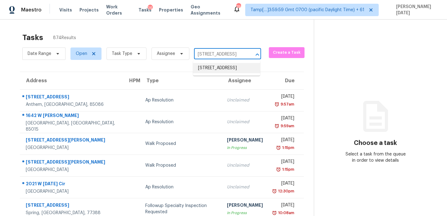
click at [214, 67] on li "605 Waterfront Dr, Colonial Heights, VA 23834" at bounding box center [226, 68] width 67 height 10
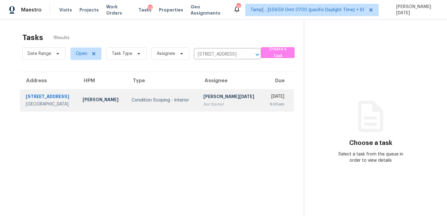
click at [222, 99] on div "[PERSON_NAME][DATE]" at bounding box center [230, 97] width 55 height 8
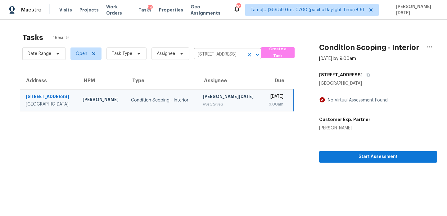
click at [220, 55] on input "605 Waterfront Dr, Colonial Heights, VA 23834" at bounding box center [219, 55] width 50 height 10
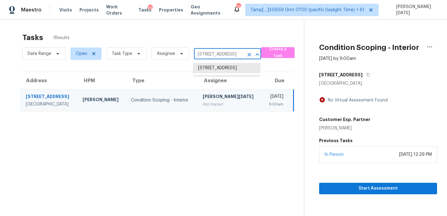
paste input "11314 Misty Isle Ln, Riverview, FL, 33579"
type input "11314 Misty Isle Ln, Riverview, FL, 33579"
click at [222, 74] on li "11314 Misty Isle Ln, Riverview, FL 33579" at bounding box center [226, 71] width 67 height 17
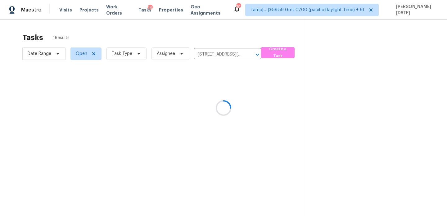
click at [235, 103] on div at bounding box center [223, 108] width 447 height 216
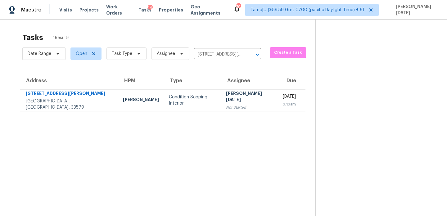
click at [278, 103] on td "Fri, Aug 22nd 2025 9:19am" at bounding box center [292, 100] width 28 height 22
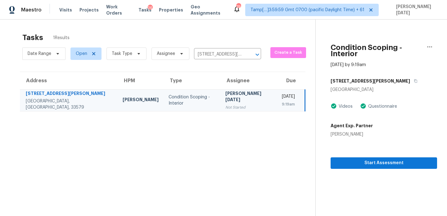
scroll to position [20, 0]
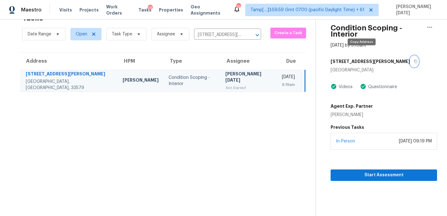
click at [414, 60] on icon "button" at bounding box center [415, 61] width 3 height 3
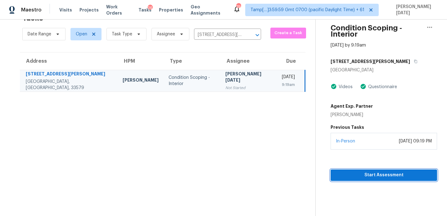
click at [338, 171] on span "Start Assessment" at bounding box center [383, 175] width 97 height 8
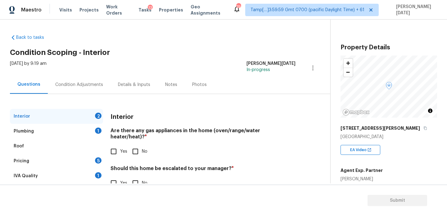
click at [91, 89] on div "Condition Adjustments" at bounding box center [79, 84] width 63 height 18
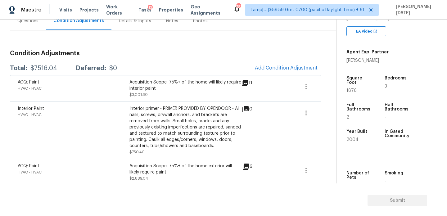
scroll to position [62, 0]
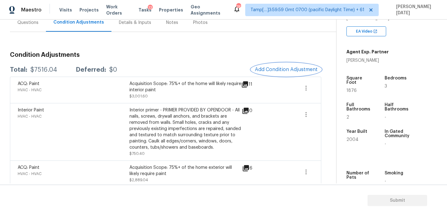
click at [276, 68] on span "Add Condition Adjustment" at bounding box center [286, 70] width 63 height 6
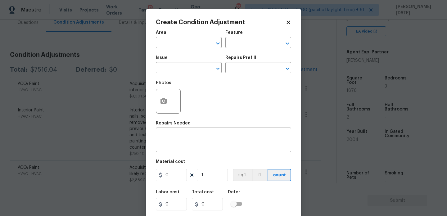
click at [122, 81] on body "Maestro Visits Projects Work Orders Tasks 13 Properties Geo Assignments 787 Tam…" at bounding box center [223, 108] width 447 height 216
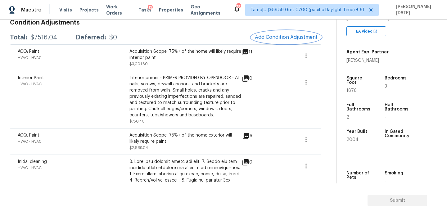
scroll to position [45, 0]
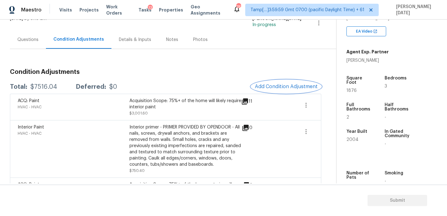
click at [281, 83] on button "Add Condition Adjustment" at bounding box center [286, 86] width 70 height 13
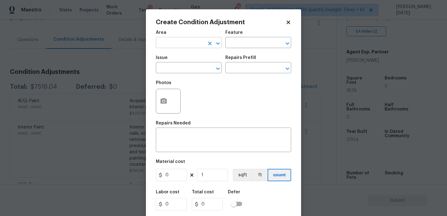
click at [166, 43] on input "text" at bounding box center [180, 43] width 48 height 10
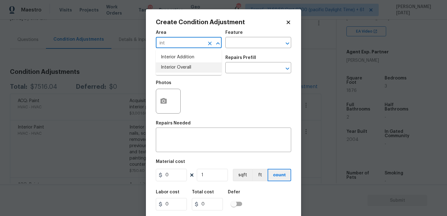
click at [177, 71] on li "Interior Overall" at bounding box center [189, 67] width 66 height 10
type input "Interior Overall"
click at [177, 71] on input "text" at bounding box center [180, 69] width 48 height 10
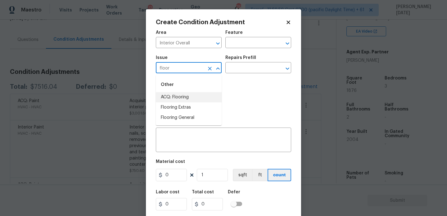
click at [181, 96] on li "ACQ: Flooring" at bounding box center [189, 97] width 66 height 10
type input "ACQ: Flooring"
click at [245, 74] on div "Issue ACQ: Flooring ​ Repairs Prefill ​" at bounding box center [223, 64] width 135 height 25
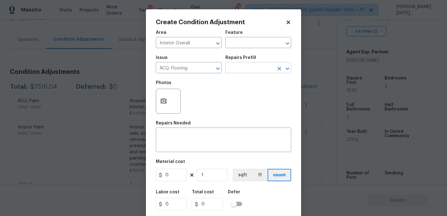
click at [252, 70] on input "text" at bounding box center [249, 69] width 48 height 10
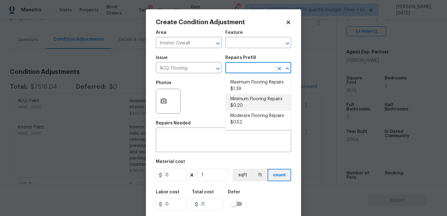
click at [252, 102] on li "Minimum Flooring Repairs $0.20" at bounding box center [258, 102] width 66 height 17
type input "Acquisition"
type textarea "Acquisition Scope: Minimum flooring repairs"
type input "0.2"
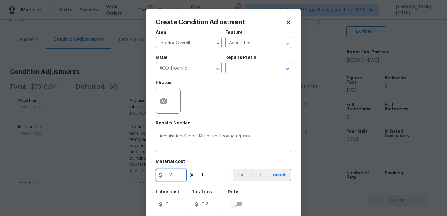
drag, startPoint x: 176, startPoint y: 177, endPoint x: 150, endPoint y: 177, distance: 25.1
click at [150, 177] on div "Create Condition Adjustment Area Interior Overall ​ Feature Acquisition ​ Issue…" at bounding box center [223, 114] width 155 height 211
type input "400"
click at [213, 127] on div "Repairs Needed" at bounding box center [223, 125] width 135 height 8
type input "400"
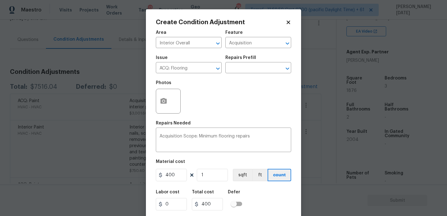
scroll to position [16, 0]
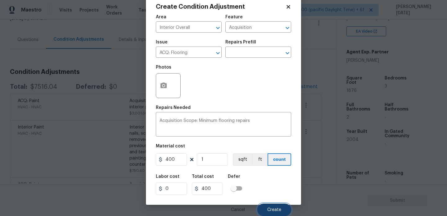
click at [268, 206] on button "Create" at bounding box center [274, 210] width 34 height 12
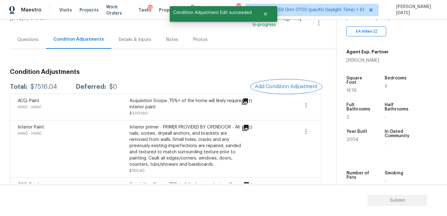
scroll to position [0, 0]
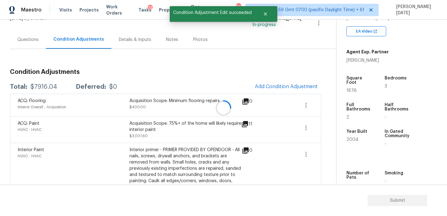
click at [283, 86] on div at bounding box center [223, 108] width 447 height 216
click at [280, 87] on span "Add Condition Adjustment" at bounding box center [286, 87] width 63 height 6
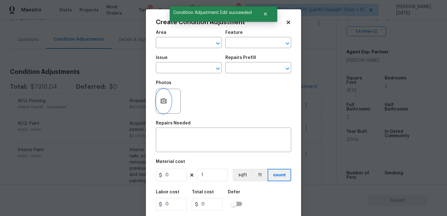
click at [163, 108] on button "button" at bounding box center [163, 101] width 15 height 24
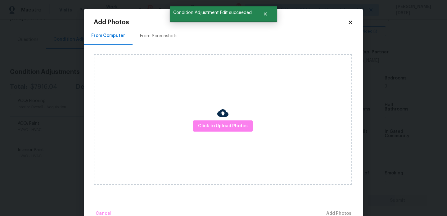
click at [213, 120] on div "Click to Upload Photos" at bounding box center [223, 119] width 258 height 130
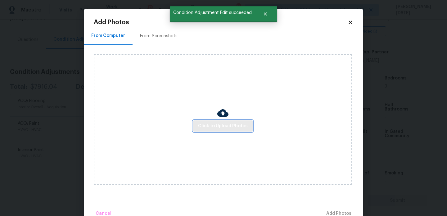
click at [215, 123] on span "Click to Upload Photos" at bounding box center [223, 126] width 50 height 8
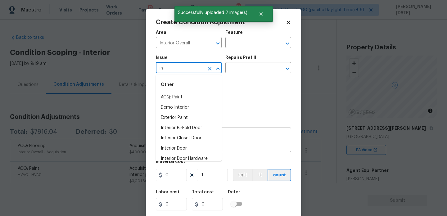
scroll to position [119, 0]
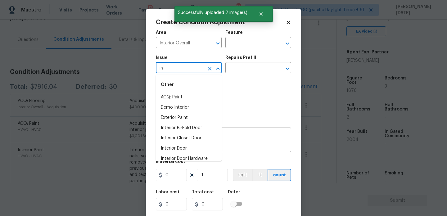
type input "i"
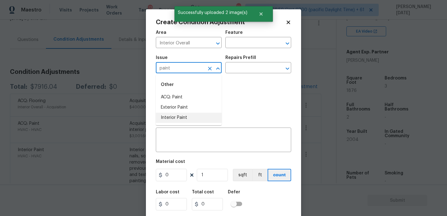
click at [194, 118] on li "Interior Paint" at bounding box center [189, 118] width 66 height 10
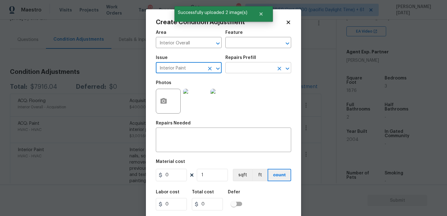
type input "Interior Paint"
click at [234, 69] on input "text" at bounding box center [249, 69] width 48 height 10
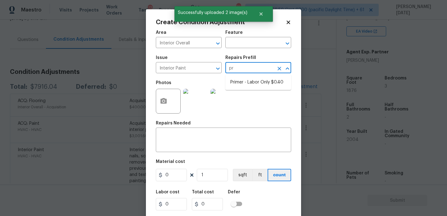
type input "pri"
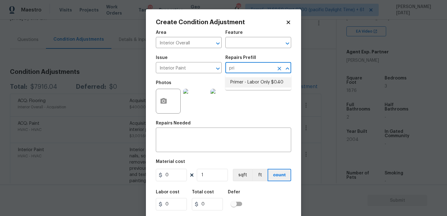
click at [244, 83] on li "Primer - Labor Only $0.40" at bounding box center [258, 82] width 66 height 10
type input "Overall Paint"
type input "0.4"
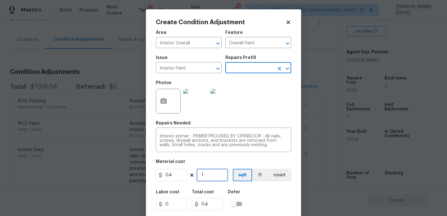
click at [213, 174] on input "1" at bounding box center [212, 175] width 31 height 12
type input "0"
type input "4"
type input "1.6"
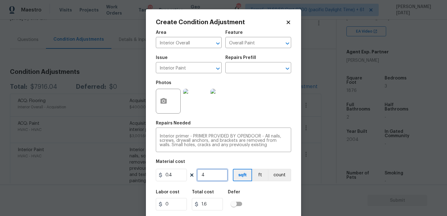
type input "40"
type input "16"
type input "400"
type input "160"
type input "40"
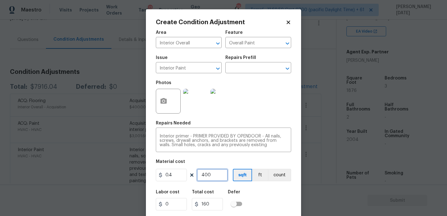
type input "16"
type input "4"
type input "1.6"
type input "0"
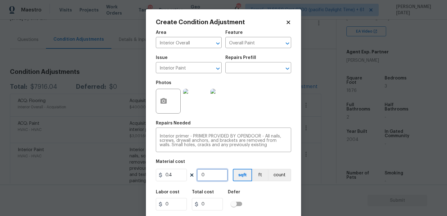
type input "6"
type input "2.4"
type input "60"
type input "24"
type input "600"
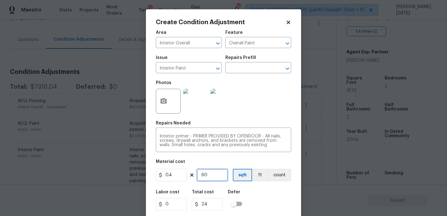
type input "240"
drag, startPoint x: 185, startPoint y: 177, endPoint x: 180, endPoint y: 170, distance: 8.6
click at [180, 170] on div "0.4 600 sqft ft count" at bounding box center [223, 175] width 135 height 12
type input "0"
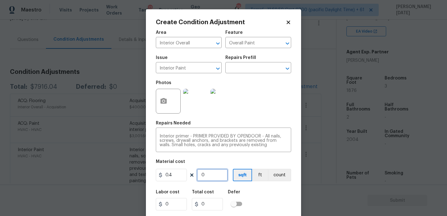
type input "7"
type input "2.8"
type input "70"
type input "28"
type input "700"
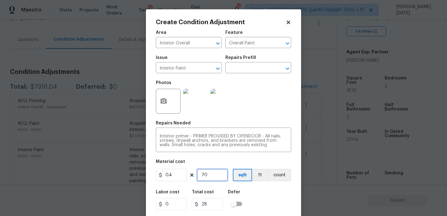
type input "280"
type input "700"
click at [251, 114] on div "Photos" at bounding box center [223, 97] width 135 height 40
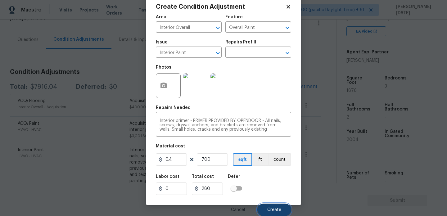
click at [270, 208] on span "Create" at bounding box center [274, 210] width 14 height 5
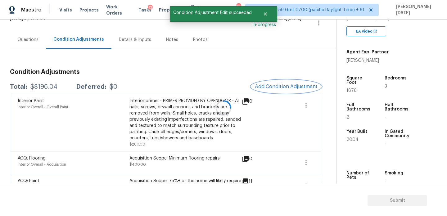
scroll to position [0, 0]
click at [280, 84] on span "Add Condition Adjustment" at bounding box center [286, 87] width 63 height 6
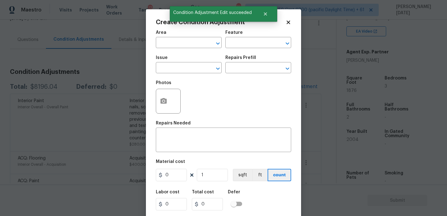
click at [280, 84] on div "Photos" at bounding box center [223, 97] width 135 height 40
click at [161, 100] on icon "button" at bounding box center [163, 101] width 6 height 6
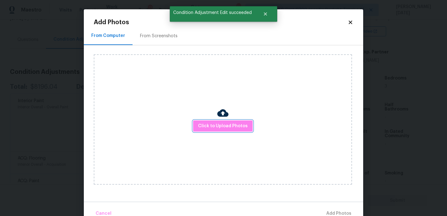
click at [219, 129] on span "Click to Upload Photos" at bounding box center [223, 126] width 50 height 8
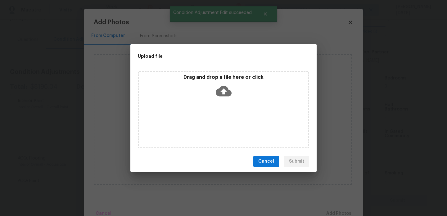
click at [219, 129] on div "Drag and drop a file here or click" at bounding box center [223, 110] width 171 height 78
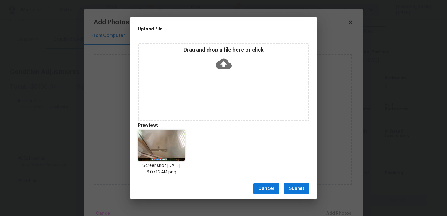
click at [295, 188] on span "Submit" at bounding box center [296, 189] width 15 height 8
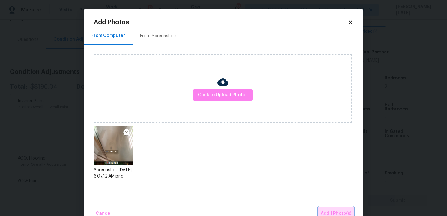
click at [328, 212] on span "Add 1 Photo(s)" at bounding box center [336, 214] width 31 height 8
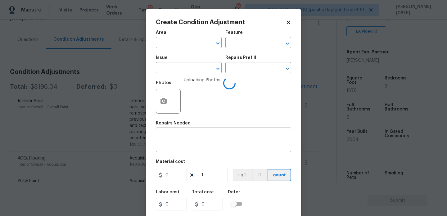
click at [178, 50] on span "Area ​" at bounding box center [189, 39] width 66 height 25
click at [178, 44] on input "text" at bounding box center [180, 43] width 48 height 10
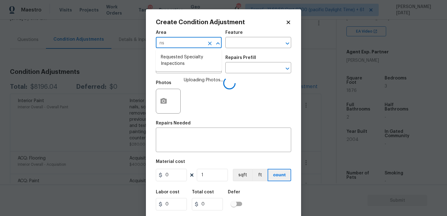
type input "n"
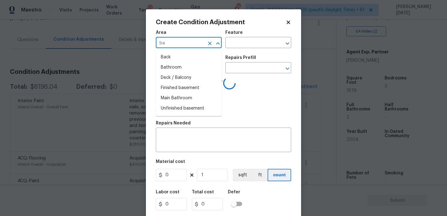
type input "bat"
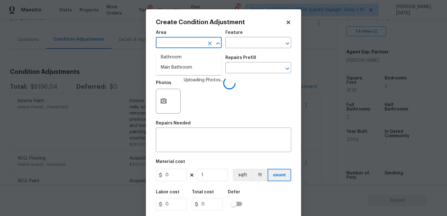
click at [180, 56] on li "Bathroom" at bounding box center [189, 57] width 66 height 10
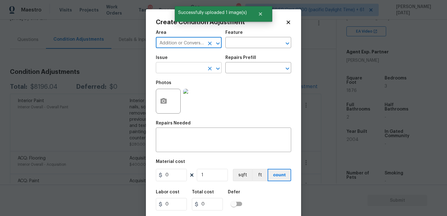
type input "Addition or Conversion"
click at [175, 71] on input "text" at bounding box center [180, 69] width 48 height 10
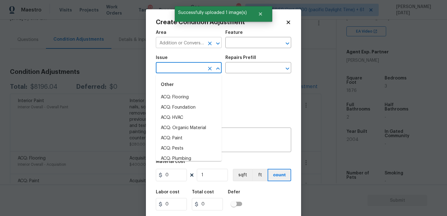
click at [211, 44] on icon "Clear" at bounding box center [210, 43] width 6 height 6
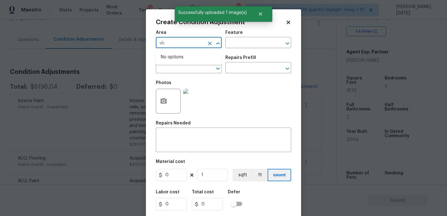
type input "v"
click at [181, 56] on li "Bathroom" at bounding box center [189, 57] width 66 height 10
type input "Bathroom"
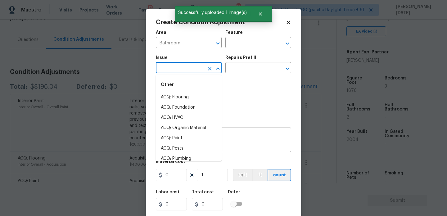
click at [177, 64] on input "text" at bounding box center [180, 69] width 48 height 10
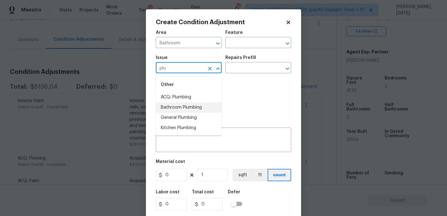
click at [182, 113] on li "General Plumbing" at bounding box center [189, 118] width 66 height 10
type input "General Plumbing"
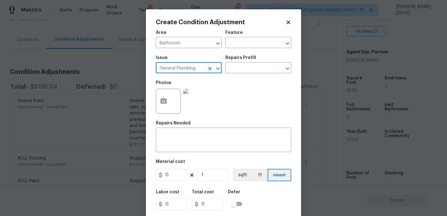
click at [209, 69] on icon "Clear" at bounding box center [210, 69] width 4 height 4
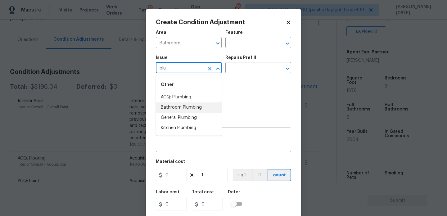
click at [209, 106] on li "Bathroom Plumbing" at bounding box center [189, 107] width 66 height 10
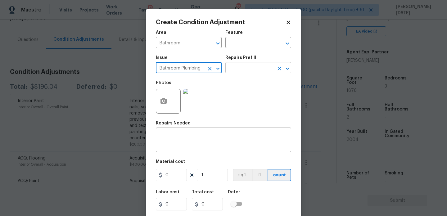
type input "Bathroom Plumbing"
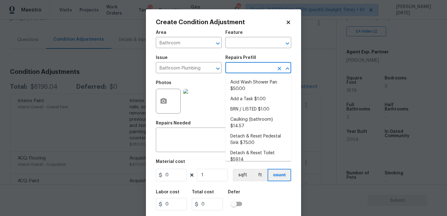
click at [236, 67] on input "text" at bounding box center [249, 69] width 48 height 10
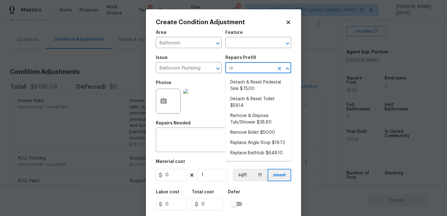
type input "ref"
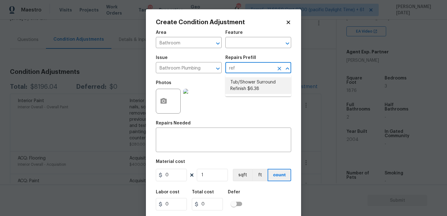
click at [250, 93] on li "Tub/Shower Surround Refinish $6.38" at bounding box center [258, 85] width 66 height 17
type input "Plumbing"
type textarea "Prep, mask, clean and refinish the tub/shower tile surround both all sides ensu…"
type input "6.38"
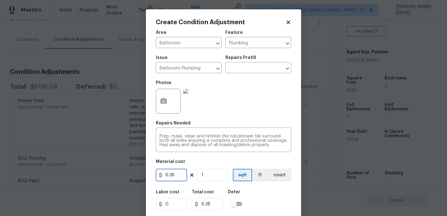
drag, startPoint x: 177, startPoint y: 173, endPoint x: 133, endPoint y: 173, distance: 43.8
click at [133, 173] on div "Create Condition Adjustment Area Bathroom ​ Feature Plumbing ​ Issue Bathroom P…" at bounding box center [223, 108] width 447 height 216
type input "350"
click at [235, 128] on div "Repairs Needed" at bounding box center [223, 125] width 135 height 8
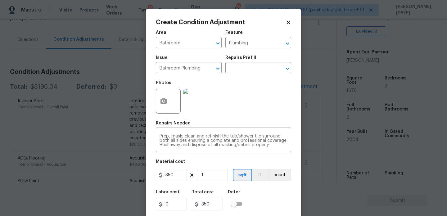
scroll to position [16, 0]
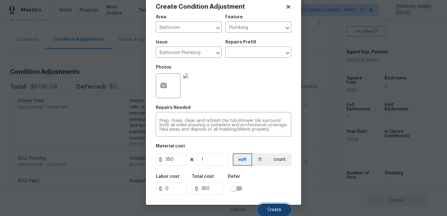
click at [267, 206] on button "Create" at bounding box center [274, 210] width 34 height 12
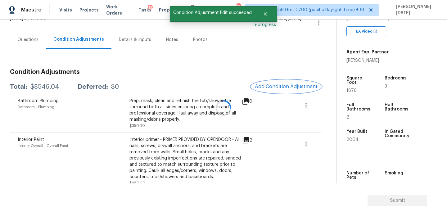
scroll to position [0, 0]
drag, startPoint x: 30, startPoint y: 86, endPoint x: 61, endPoint y: 86, distance: 31.3
click at [61, 86] on div "Total: $8546.04 Deferred: $0" at bounding box center [64, 87] width 109 height 6
copy div "$8546.04"
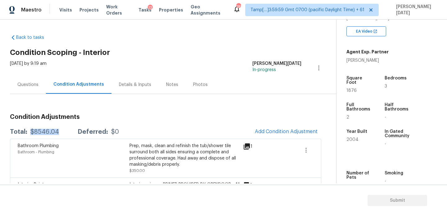
click at [31, 80] on div "Questions" at bounding box center [28, 84] width 36 height 18
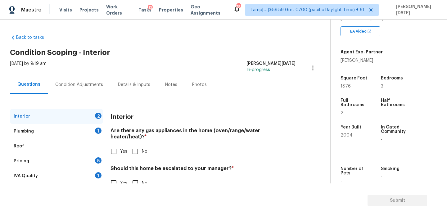
scroll to position [17, 0]
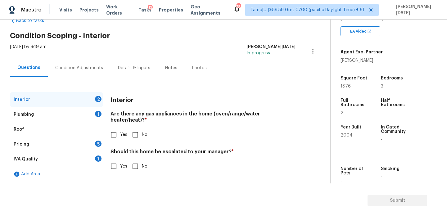
click at [116, 130] on input "Yes" at bounding box center [113, 134] width 13 height 13
checkbox input "true"
click at [139, 132] on input "No" at bounding box center [135, 134] width 13 height 13
checkbox input "true"
checkbox input "false"
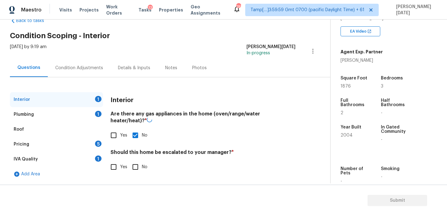
click at [137, 164] on input "No" at bounding box center [135, 166] width 13 height 13
checkbox input "true"
click at [85, 115] on div "Plumbing 1" at bounding box center [56, 114] width 93 height 15
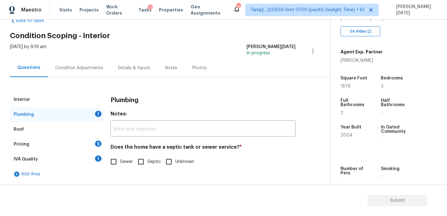
click at [117, 158] on input "Sewer" at bounding box center [113, 161] width 13 height 13
checkbox input "true"
click at [98, 146] on div "5" at bounding box center [98, 144] width 7 height 6
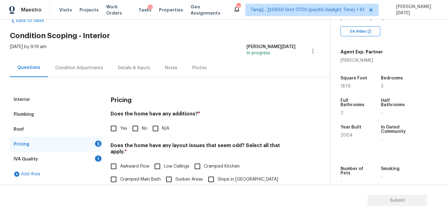
click at [133, 132] on input "No" at bounding box center [135, 128] width 13 height 13
checkbox input "true"
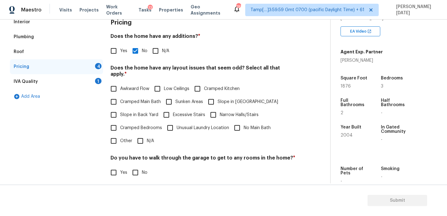
scroll to position [97, 0]
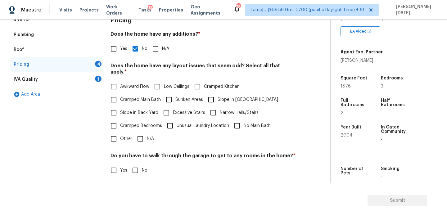
click at [141, 123] on span "Cramped Bedrooms" at bounding box center [141, 126] width 42 height 7
click at [120, 121] on input "Cramped Bedrooms" at bounding box center [113, 125] width 13 height 13
checkbox input "true"
click at [143, 139] on div "Pricing Does the home have any additions? * Yes No N/A Does the home have any l…" at bounding box center [202, 129] width 185 height 235
click at [139, 133] on input "N/A" at bounding box center [140, 138] width 13 height 13
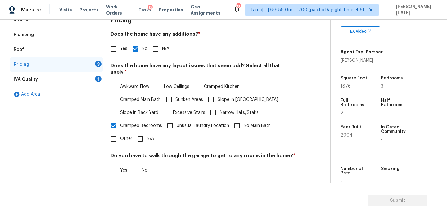
checkbox input "true"
click at [117, 123] on input "Cramped Bedrooms" at bounding box center [113, 126] width 13 height 13
checkbox input "false"
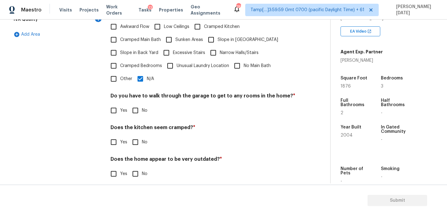
click at [135, 106] on input "No" at bounding box center [135, 110] width 13 height 13
checkbox input "true"
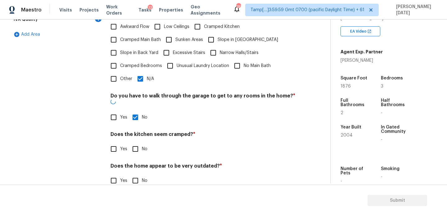
click at [134, 142] on input "No" at bounding box center [135, 148] width 13 height 13
checkbox input "true"
click at [135, 178] on div "Pricing Does the home have any additions? * Yes No N/A Does the home have any l…" at bounding box center [202, 74] width 185 height 243
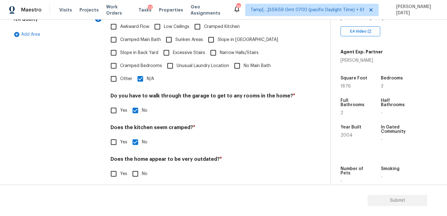
click at [133, 169] on input "No" at bounding box center [135, 173] width 13 height 13
checkbox input "true"
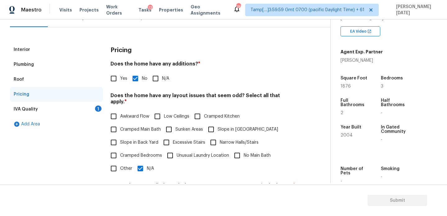
click at [91, 110] on div "IVA Quality 1" at bounding box center [56, 109] width 93 height 15
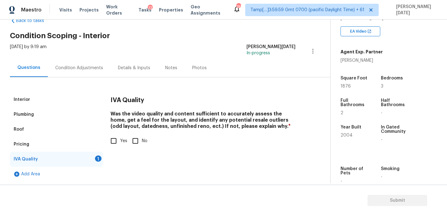
click at [118, 137] on input "Yes" at bounding box center [113, 140] width 13 height 13
checkbox input "true"
click at [79, 63] on div "Condition Adjustments" at bounding box center [79, 68] width 63 height 18
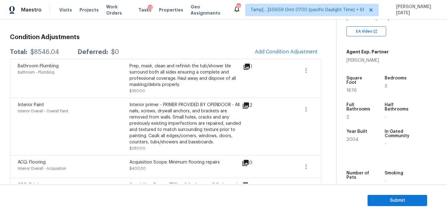
scroll to position [51, 0]
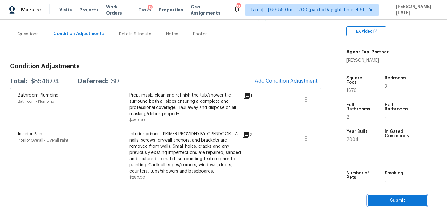
click at [382, 200] on span "Submit" at bounding box center [397, 201] width 50 height 8
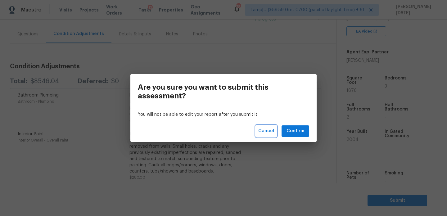
click at [276, 132] on button "Cancel" at bounding box center [266, 130] width 21 height 11
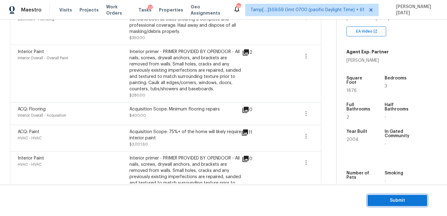
scroll to position [133, 0]
click at [381, 197] on span "Submit" at bounding box center [397, 201] width 50 height 8
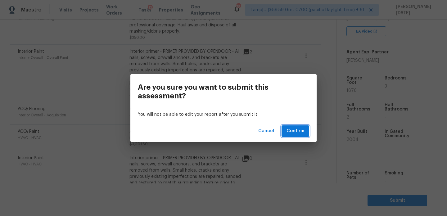
click at [294, 129] on span "Confirm" at bounding box center [295, 131] width 18 height 8
